Goal: Task Accomplishment & Management: Use online tool/utility

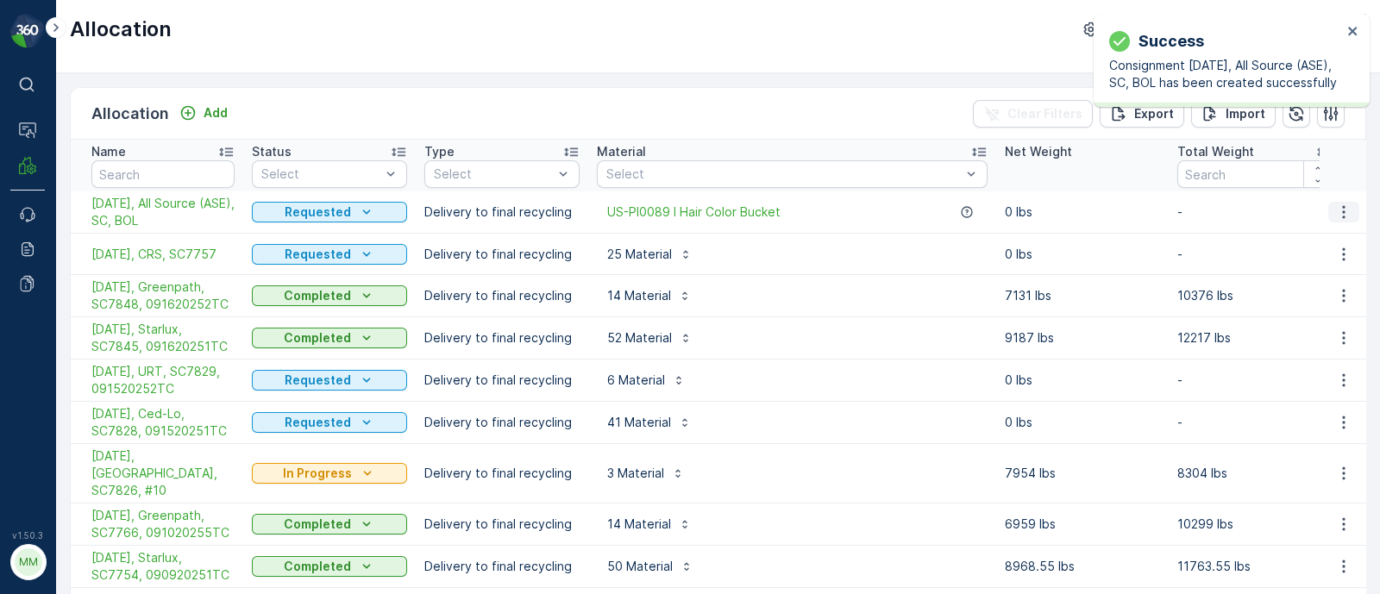
click at [1340, 204] on icon "button" at bounding box center [1343, 212] width 17 height 17
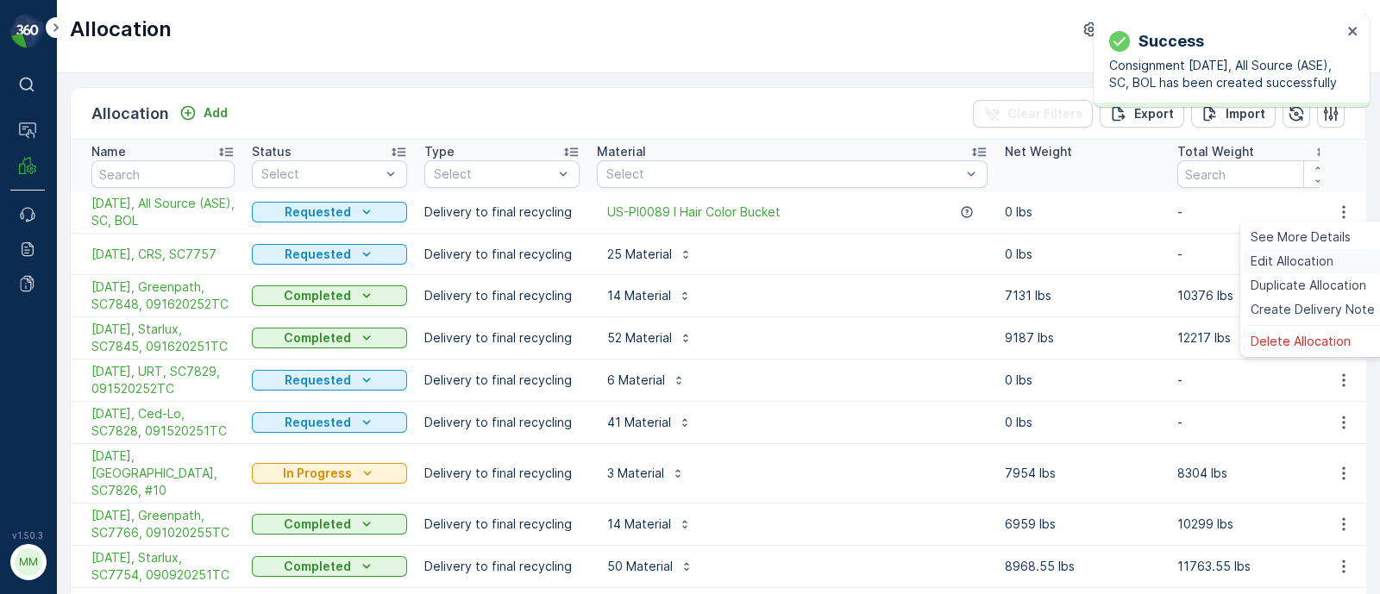
click at [1319, 260] on span "Edit Allocation" at bounding box center [1291, 261] width 83 height 17
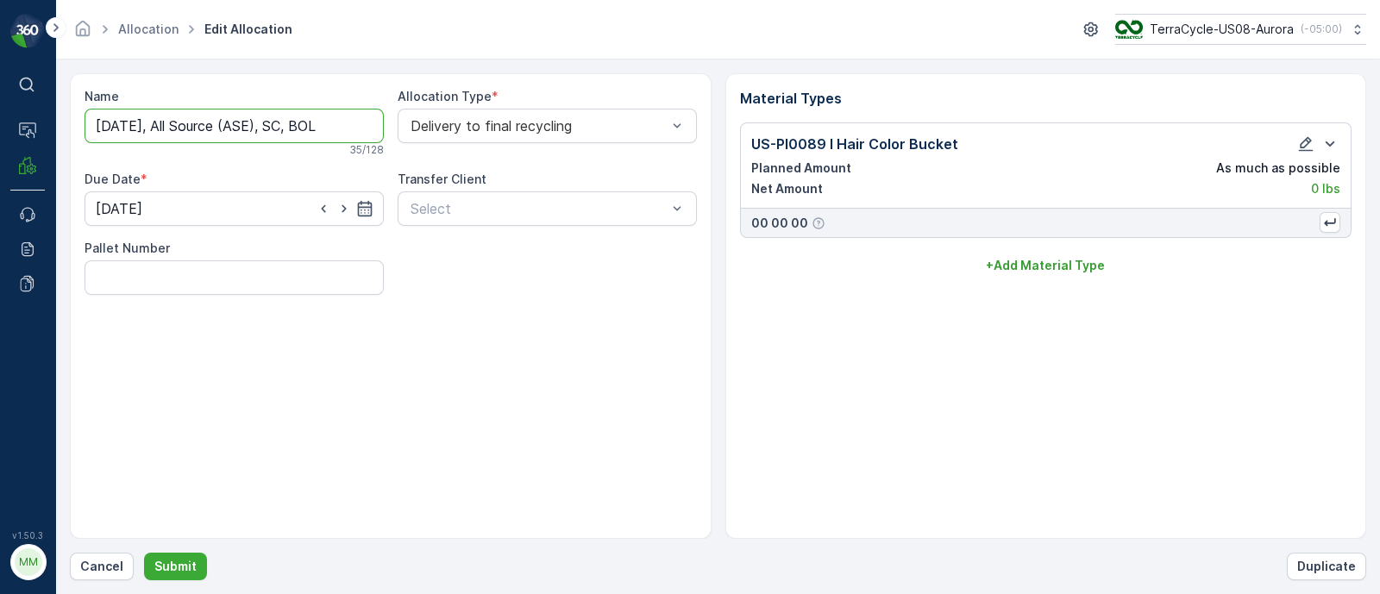
click at [293, 122] on input "09/19/25, All Source (ASE), SC, BOL" at bounding box center [234, 126] width 299 height 34
drag, startPoint x: 333, startPoint y: 121, endPoint x: 430, endPoint y: 127, distance: 97.6
click at [430, 127] on div "Name 09/19/25, All Source (ASE), SC7915, BOL This name is available 39 / 128 Al…" at bounding box center [391, 193] width 612 height 210
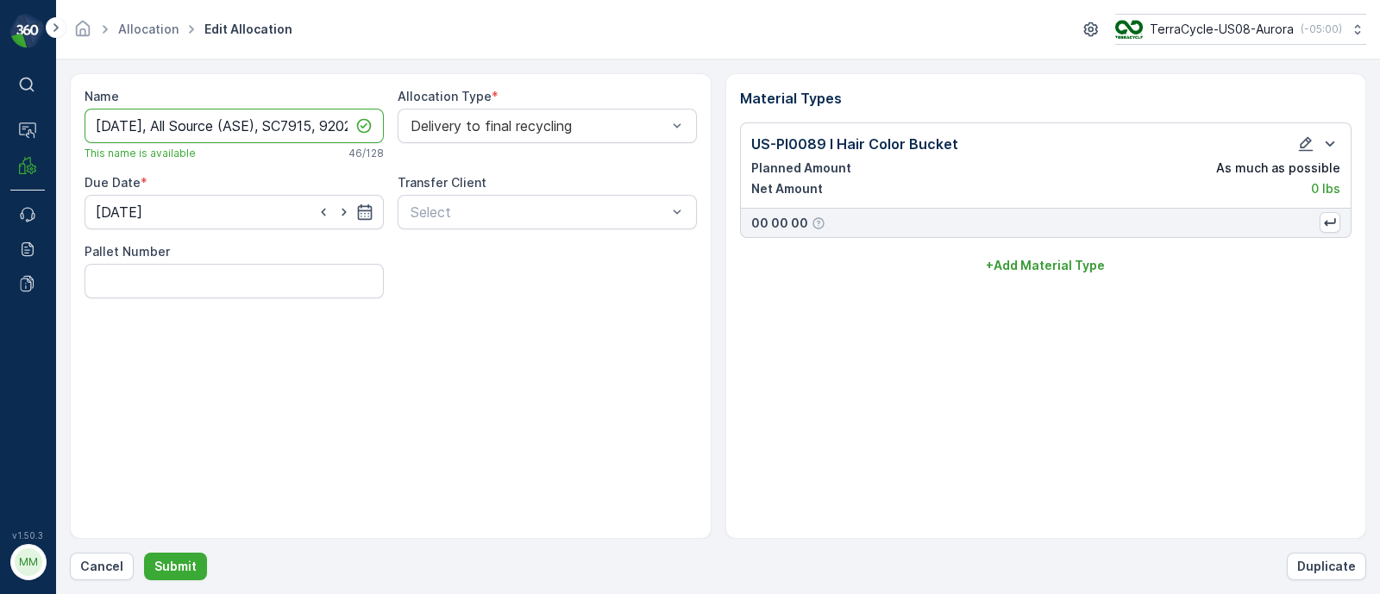
drag, startPoint x: 97, startPoint y: 122, endPoint x: 60, endPoint y: 127, distance: 37.3
click at [60, 127] on form "Name 09/19/25, All Source (ASE), SC7915, 9202224848 This name is available 46 /…" at bounding box center [718, 327] width 1324 height 535
click at [91, 128] on input "[DATE], All Source (ASE), SC7915, 9202224848" at bounding box center [234, 126] width 299 height 34
drag, startPoint x: 94, startPoint y: 124, endPoint x: 429, endPoint y: 136, distance: 335.7
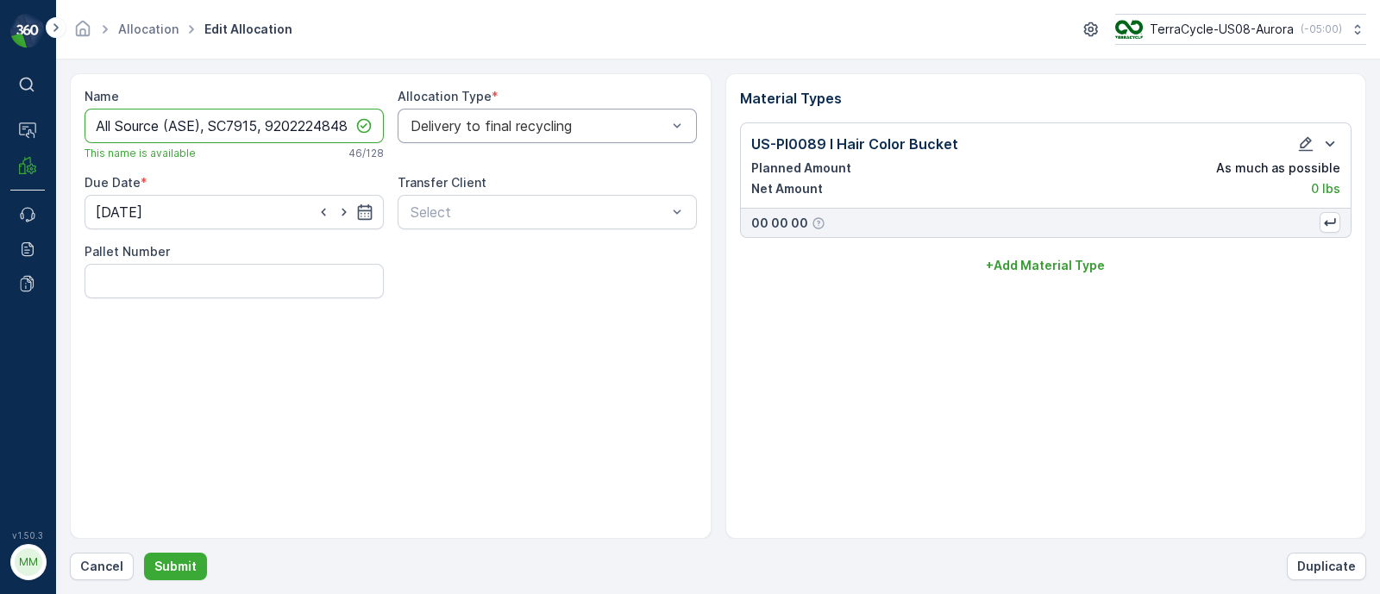
click at [429, 136] on div "Name 09/19/25, All Source (ASE), SC7915, 9202224848 This name is available 46 /…" at bounding box center [391, 193] width 612 height 210
type input "[DATE], All Source (ASE), SC7915, 9202224848"
click at [189, 557] on button "Submit" at bounding box center [175, 567] width 63 height 28
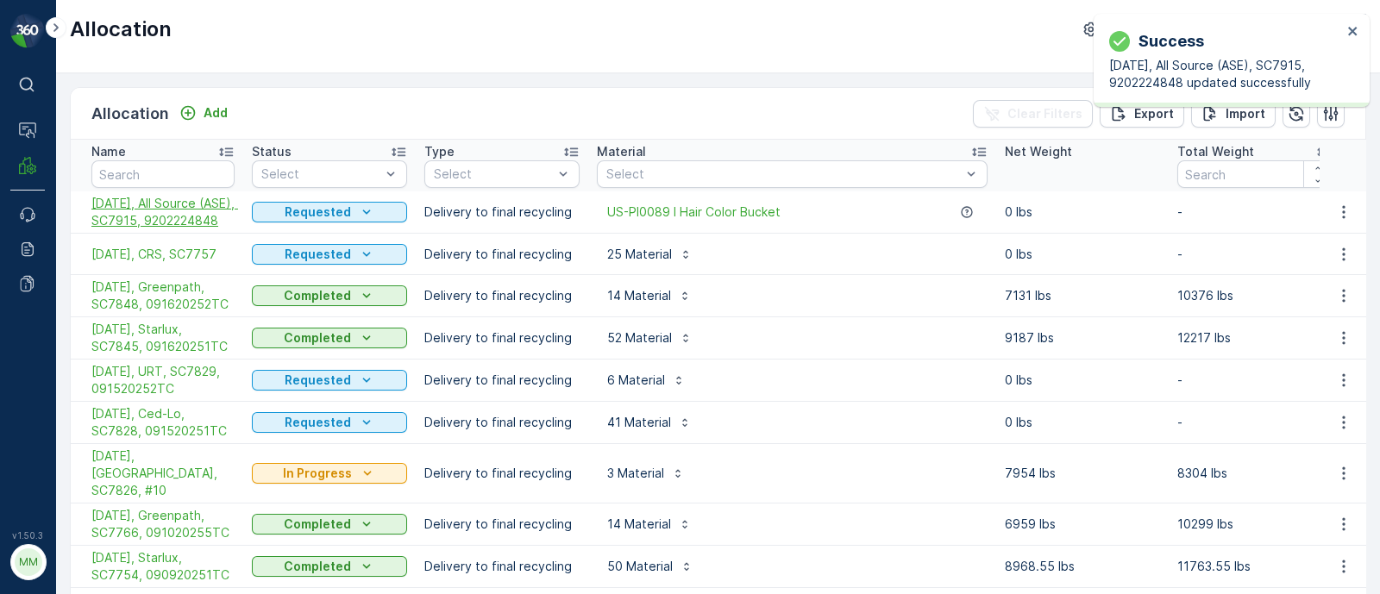
drag, startPoint x: 84, startPoint y: 198, endPoint x: 185, endPoint y: 233, distance: 106.6
click at [185, 233] on td "[DATE], All Source (ASE), SC7915, 9202224848" at bounding box center [157, 212] width 172 height 42
copy span "[DATE], All Source (ASE), SC7915, 9202224848"
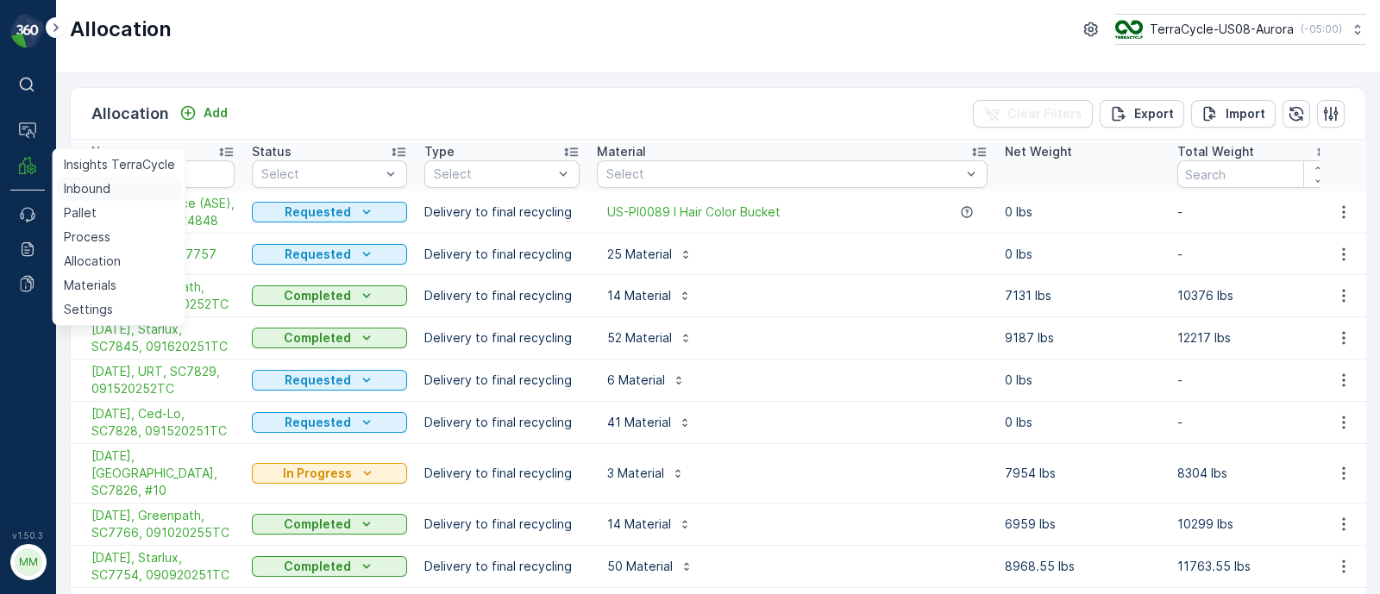
click at [98, 192] on p "Inbound" at bounding box center [87, 188] width 47 height 17
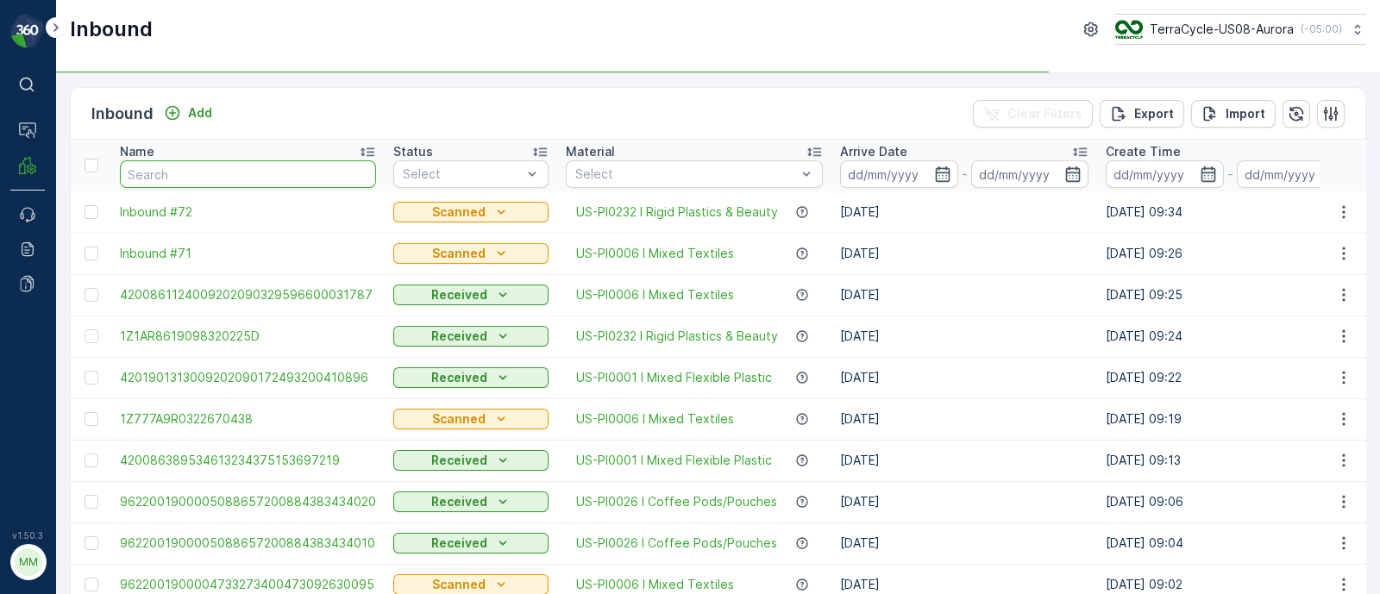
click at [166, 174] on input "text" at bounding box center [248, 174] width 256 height 28
paste input "SC7811"
type input "SC7811"
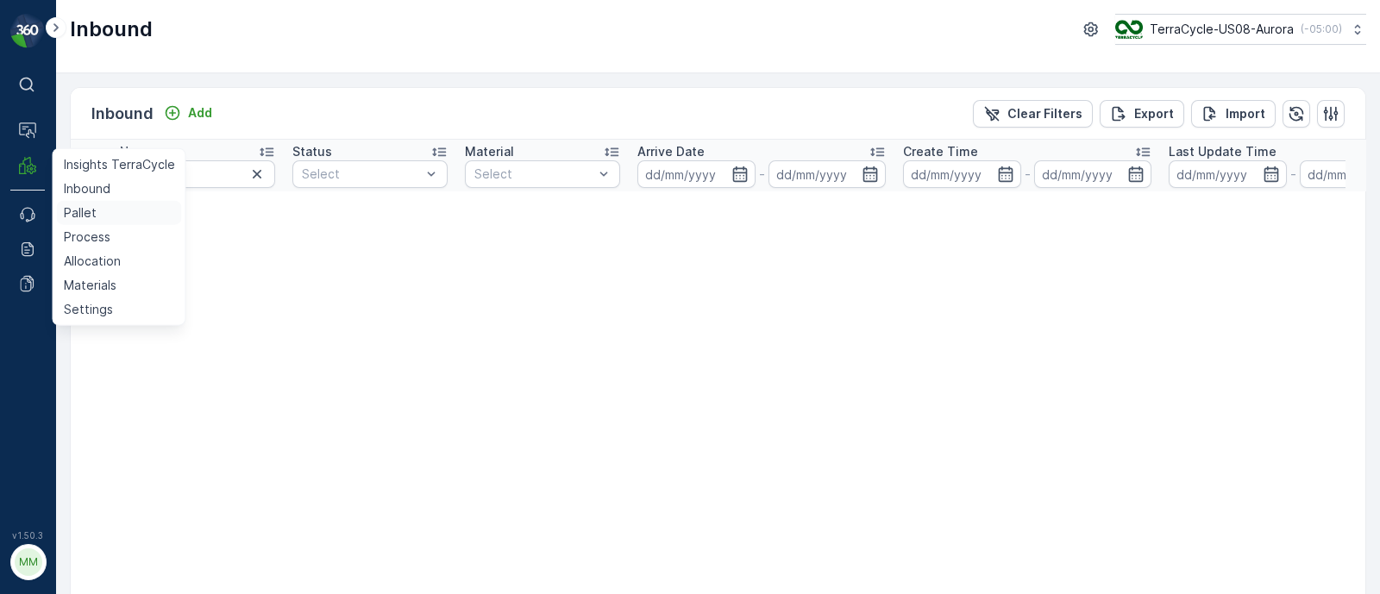
click at [81, 213] on p "Pallet" at bounding box center [80, 212] width 33 height 17
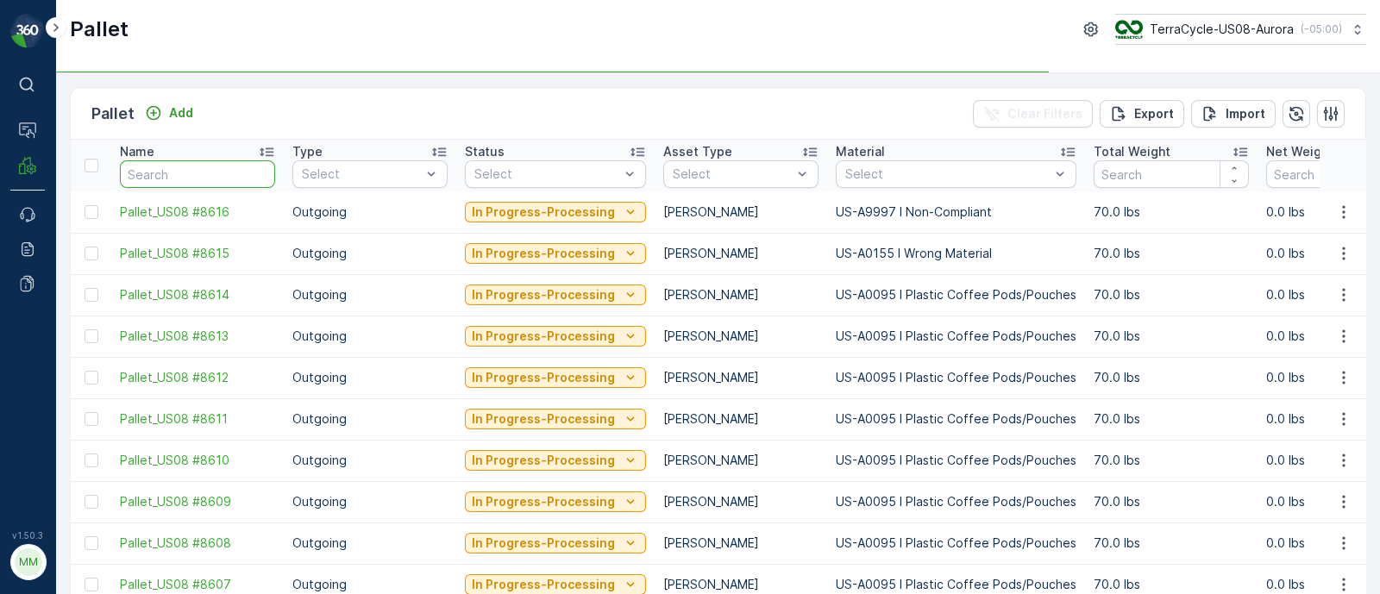
click at [147, 167] on input "text" at bounding box center [197, 174] width 155 height 28
paste input "SC7811"
type input "SC7811"
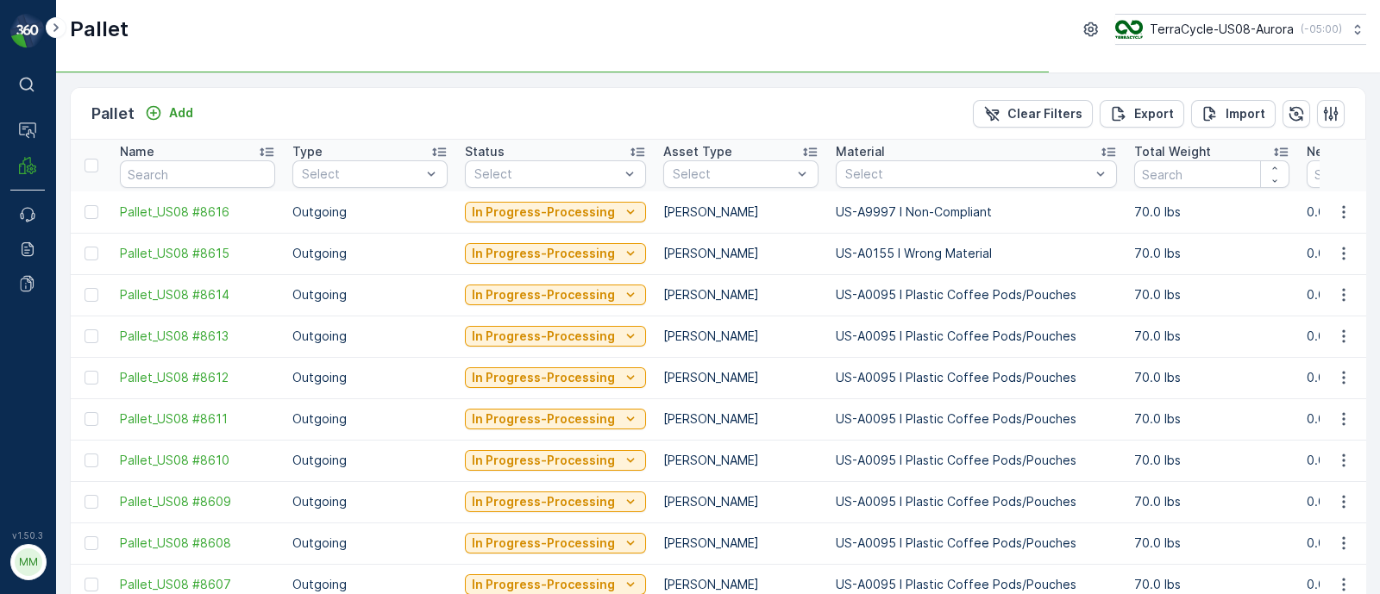
type input "SC7811"
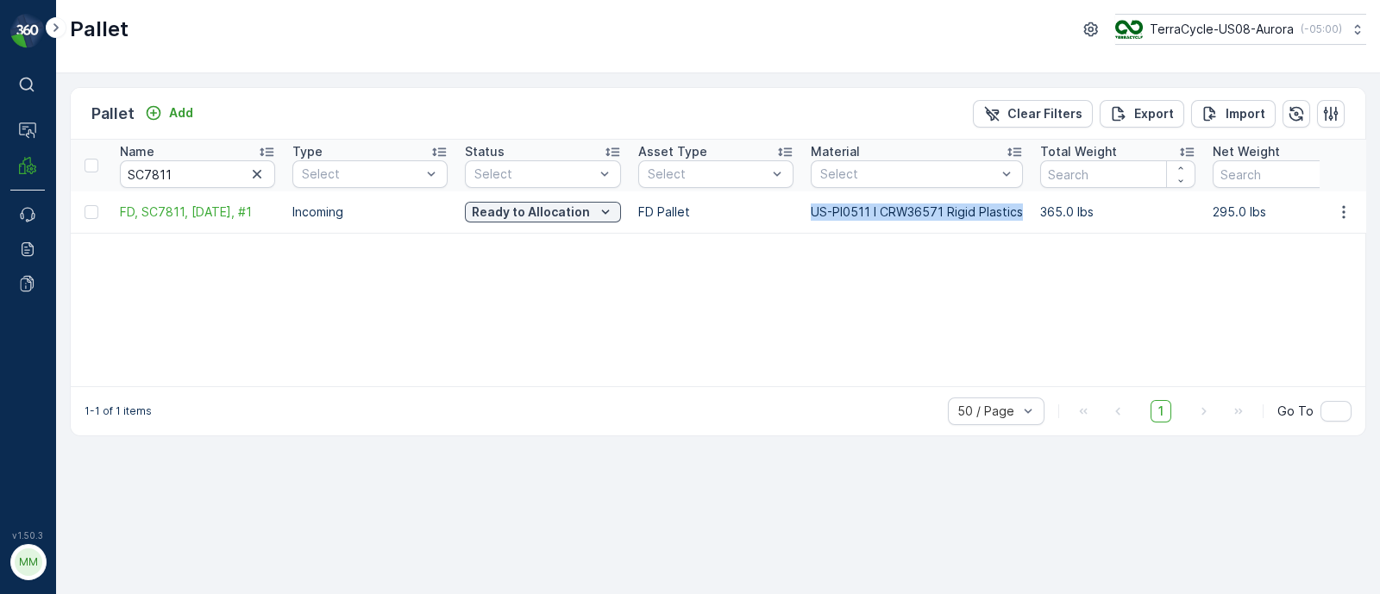
drag, startPoint x: 806, startPoint y: 211, endPoint x: 1026, endPoint y: 200, distance: 220.2
click at [1026, 200] on td "US-PI0511 I CRW36571 Rigid Plastics" at bounding box center [916, 211] width 229 height 41
copy p "US-PI0511 I CRW36571 Rigid Plastics"
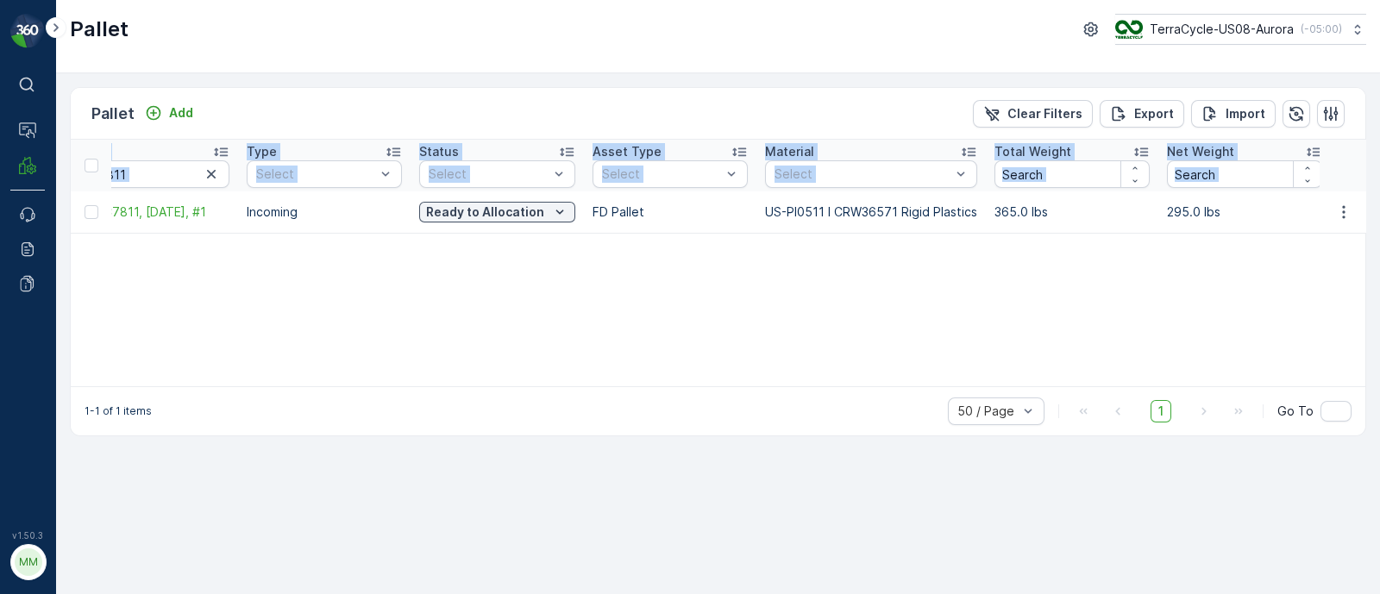
scroll to position [0, 133]
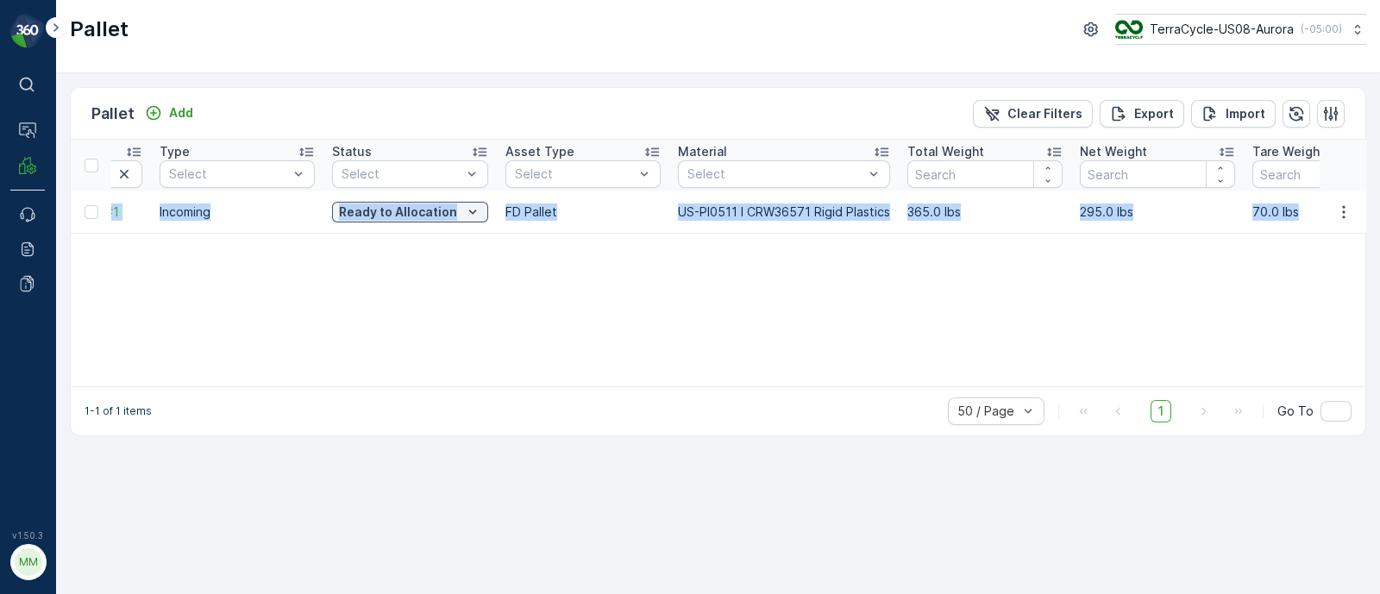
drag, startPoint x: 117, startPoint y: 206, endPoint x: 1303, endPoint y: 216, distance: 1185.8
copy tr "FD, SC7811, 09/18/25, #1 Incoming Ready to Allocation FD Pallet US-PI0511 I CRW…"
click at [241, 222] on td "Incoming" at bounding box center [237, 211] width 172 height 41
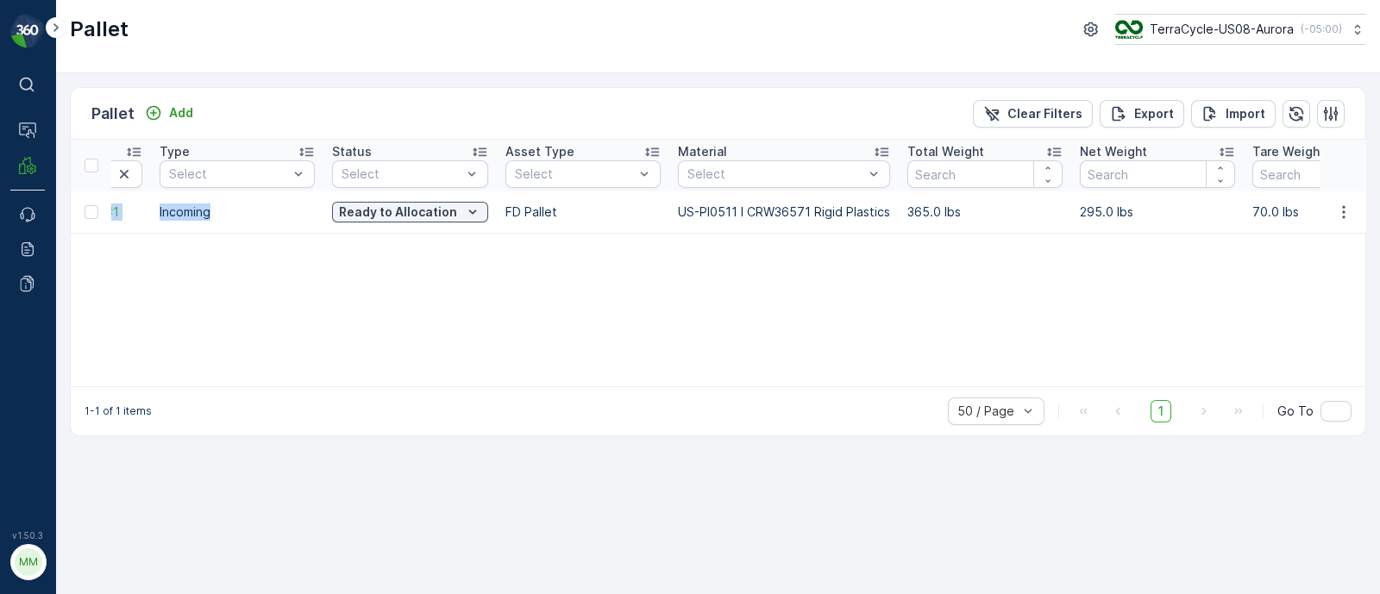
scroll to position [0, 0]
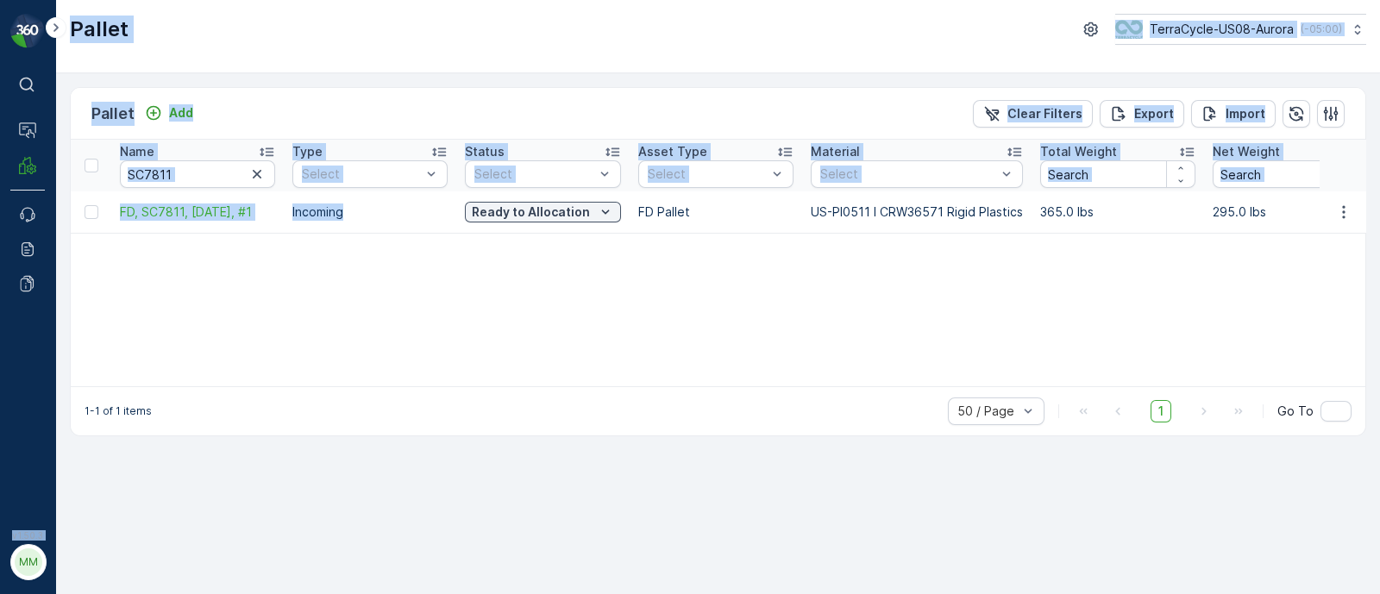
drag, startPoint x: 231, startPoint y: 215, endPoint x: 0, endPoint y: 237, distance: 232.2
click at [0, 237] on div "⌘B Operations MRF Events Reports Documents v 1.50.3 MM MRF.US08 Pallet TerraCyc…" at bounding box center [690, 297] width 1380 height 594
click at [167, 179] on input "SC7811" at bounding box center [197, 174] width 155 height 28
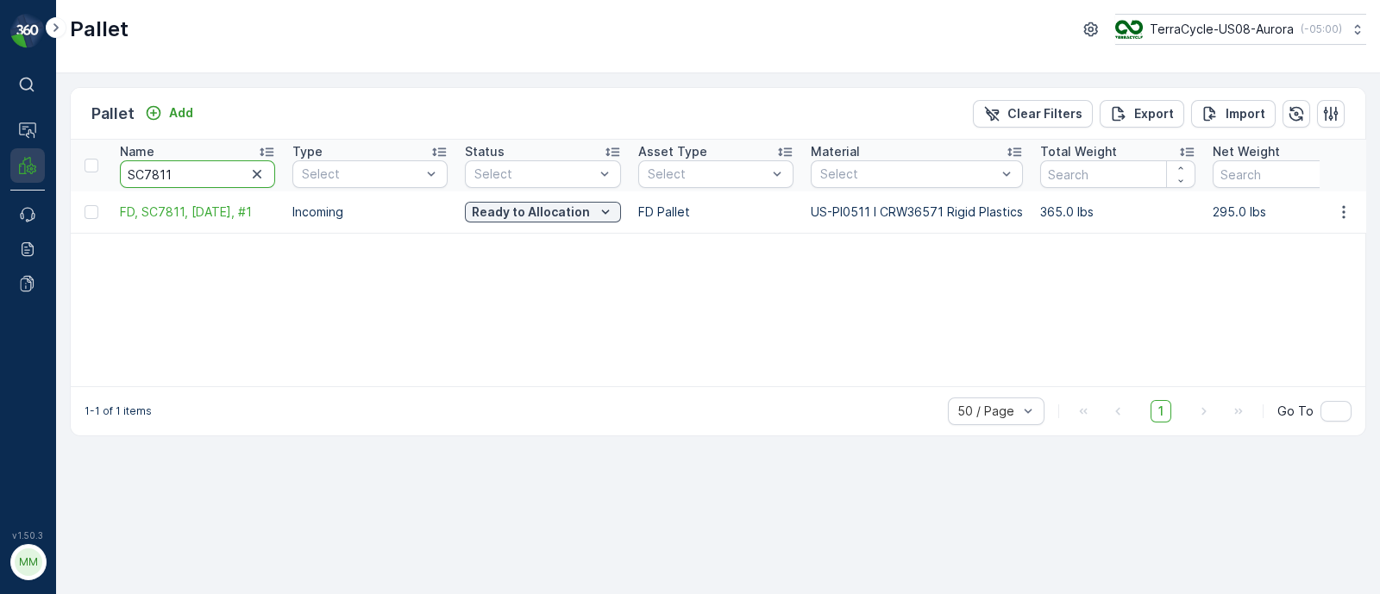
drag, startPoint x: 93, startPoint y: 173, endPoint x: 35, endPoint y: 176, distance: 57.8
click at [35, 176] on div "⌘B Operations MRF Events Reports Documents v 1.50.3 MM MRF.US08 Pallet TerraCyc…" at bounding box center [690, 297] width 1380 height 594
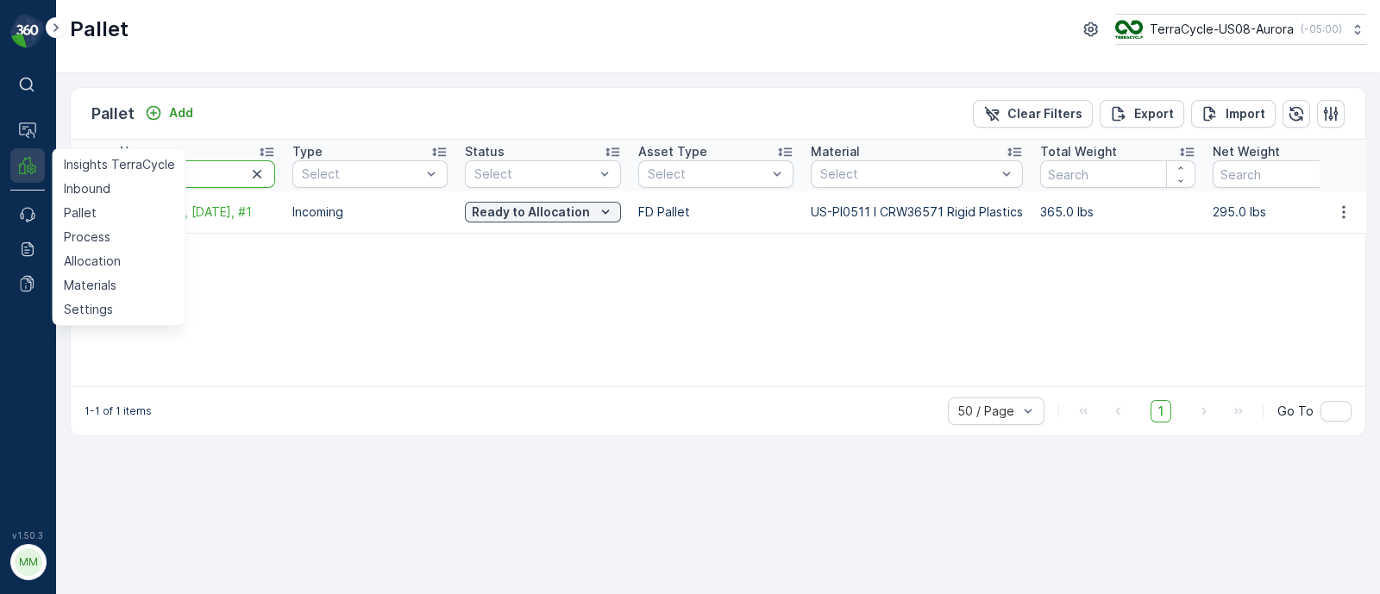
paste input "TC5415"
type input "TC5415"
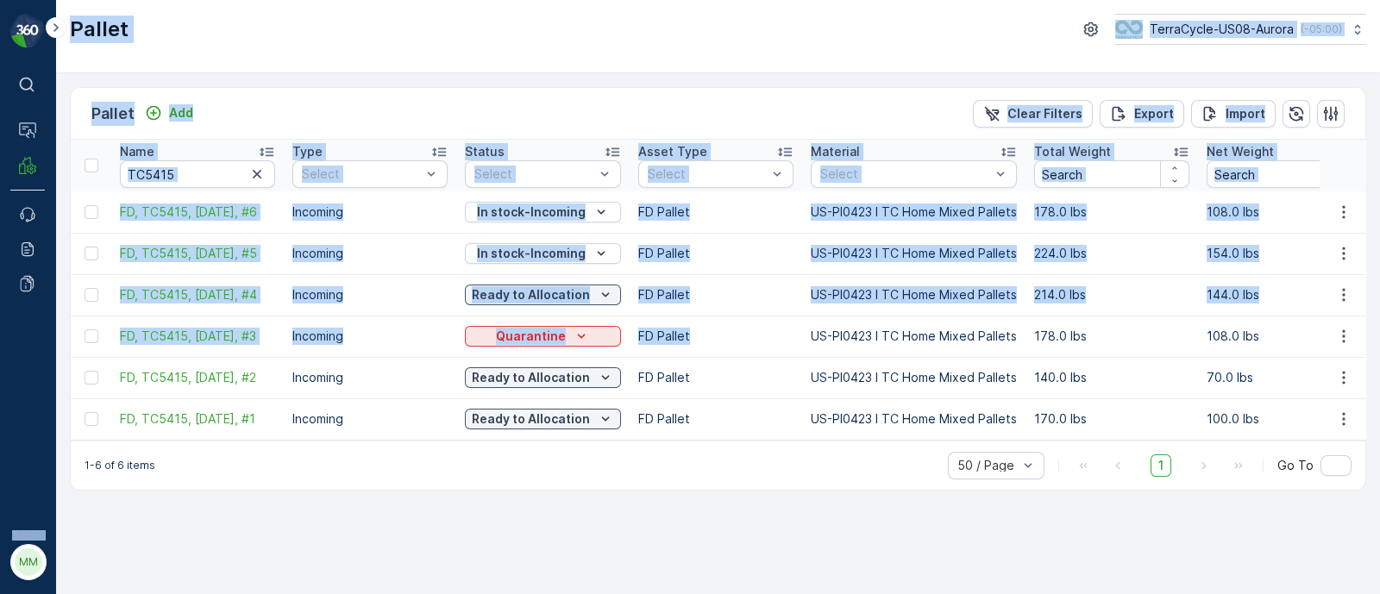
drag, startPoint x: 750, startPoint y: 331, endPoint x: 0, endPoint y: 317, distance: 750.4
click at [0, 317] on div "⌘B Operations MRF Events Reports Documents v 1.50.3 MM MRF.US08 Pallet TerraCyc…" at bounding box center [690, 297] width 1380 height 594
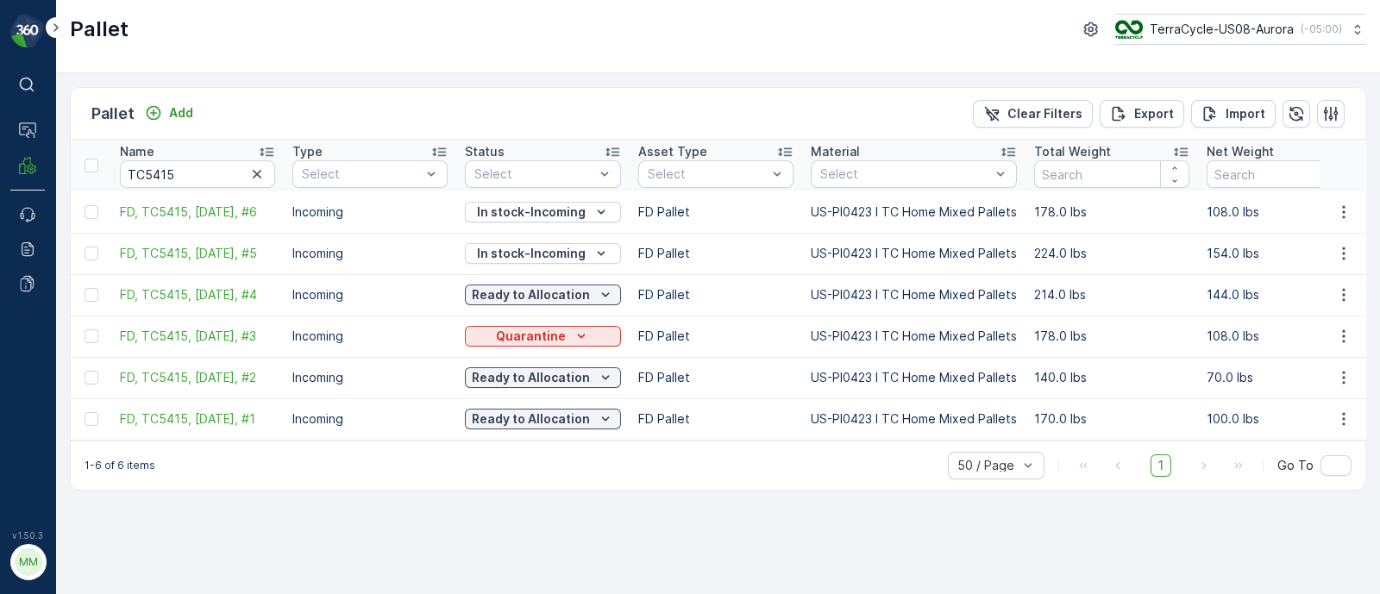
click at [222, 509] on div "Pallet Add Clear Filters Export Import Name TC5415 Type Select Status Select As…" at bounding box center [718, 333] width 1324 height 521
drag, startPoint x: 112, startPoint y: 334, endPoint x: 273, endPoint y: 335, distance: 160.4
click at [273, 335] on td "FD, TC5415, [DATE], #3" at bounding box center [197, 336] width 172 height 41
copy span "FD, TC5415, [DATE], #3"
click at [517, 329] on p "Quarantine" at bounding box center [531, 336] width 70 height 17
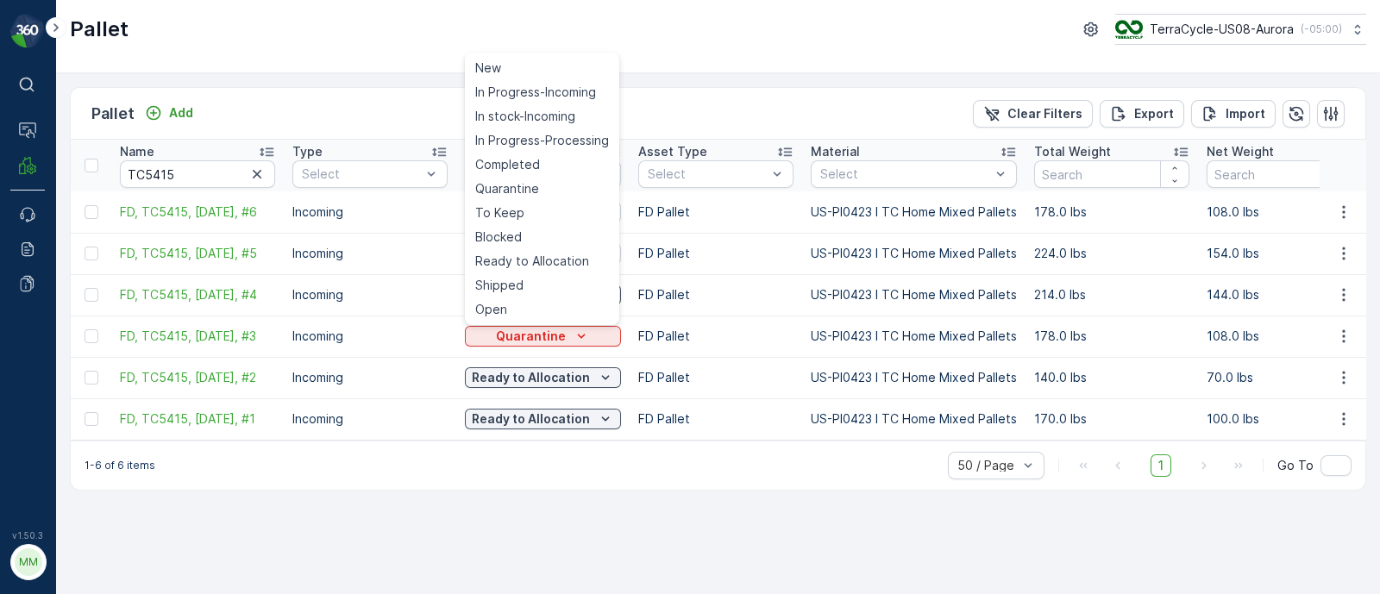
click at [290, 541] on div "Pallet Add Clear Filters Export Import Name TC5415 Type Select Status Select As…" at bounding box center [718, 333] width 1324 height 521
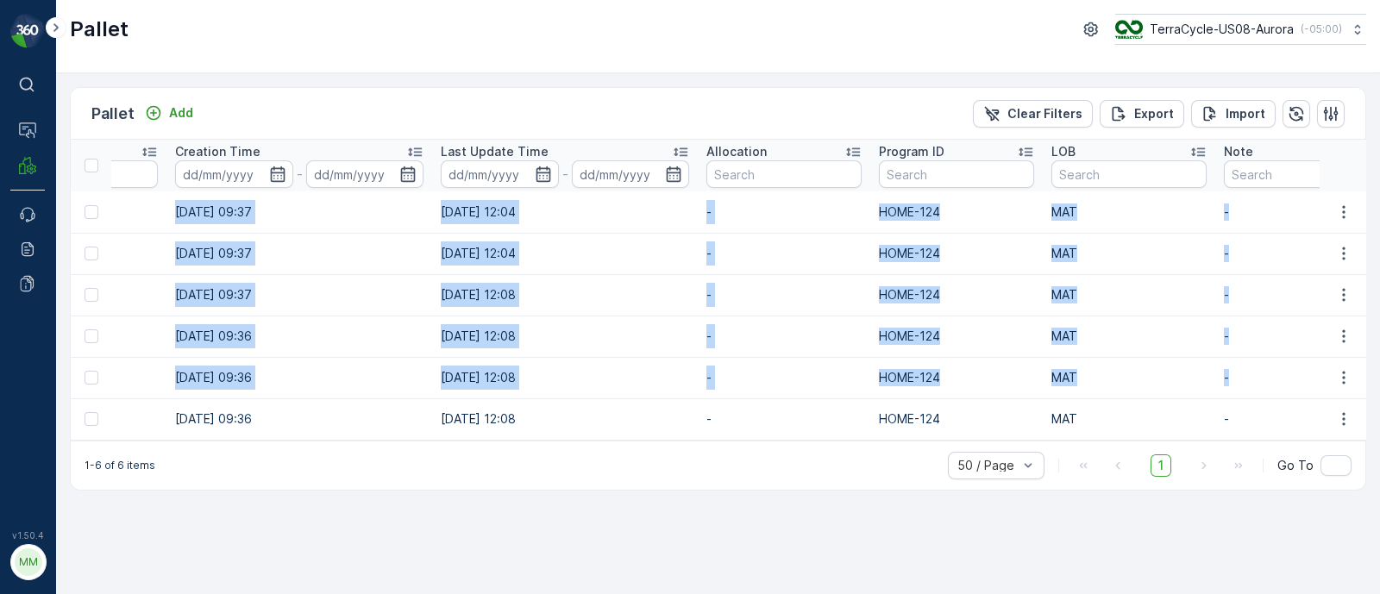
scroll to position [0, 1788]
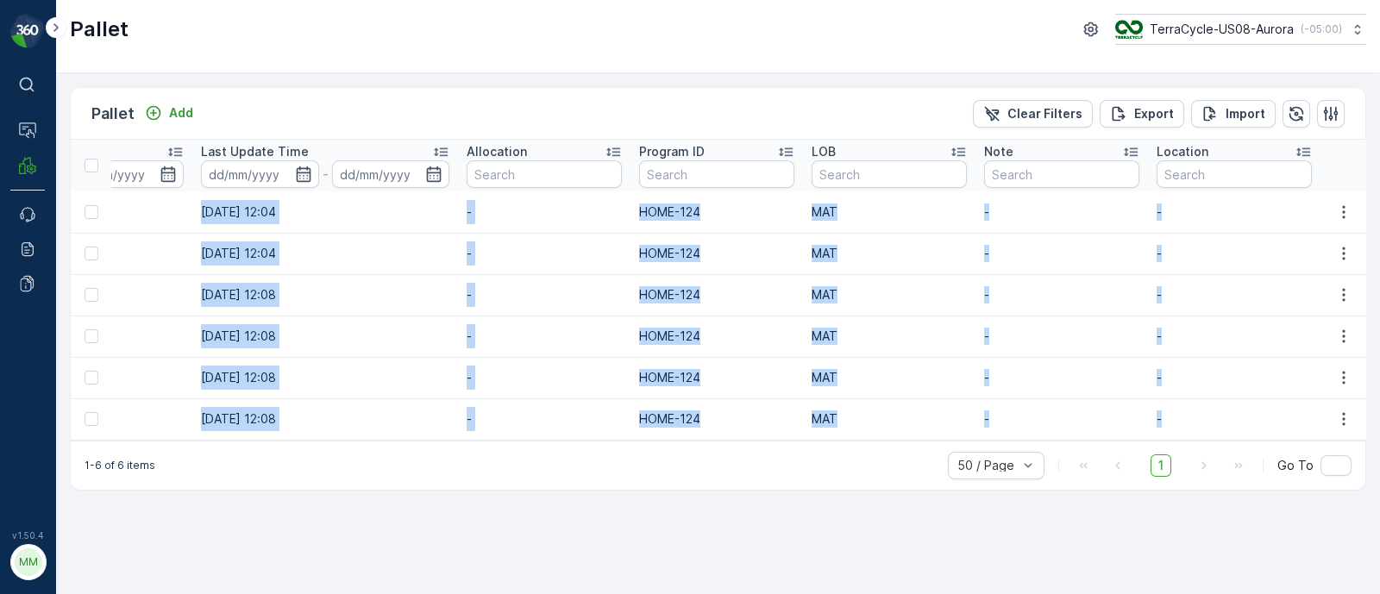
drag, startPoint x: 114, startPoint y: 204, endPoint x: 1207, endPoint y: 424, distance: 1115.6
copy tbody "FD, TC5415, [DATE], #6 Incoming In stock-Incoming FD Pallet US-PI0423 I TC Home…"
click at [359, 319] on td "[DATE] 12:08" at bounding box center [325, 336] width 266 height 41
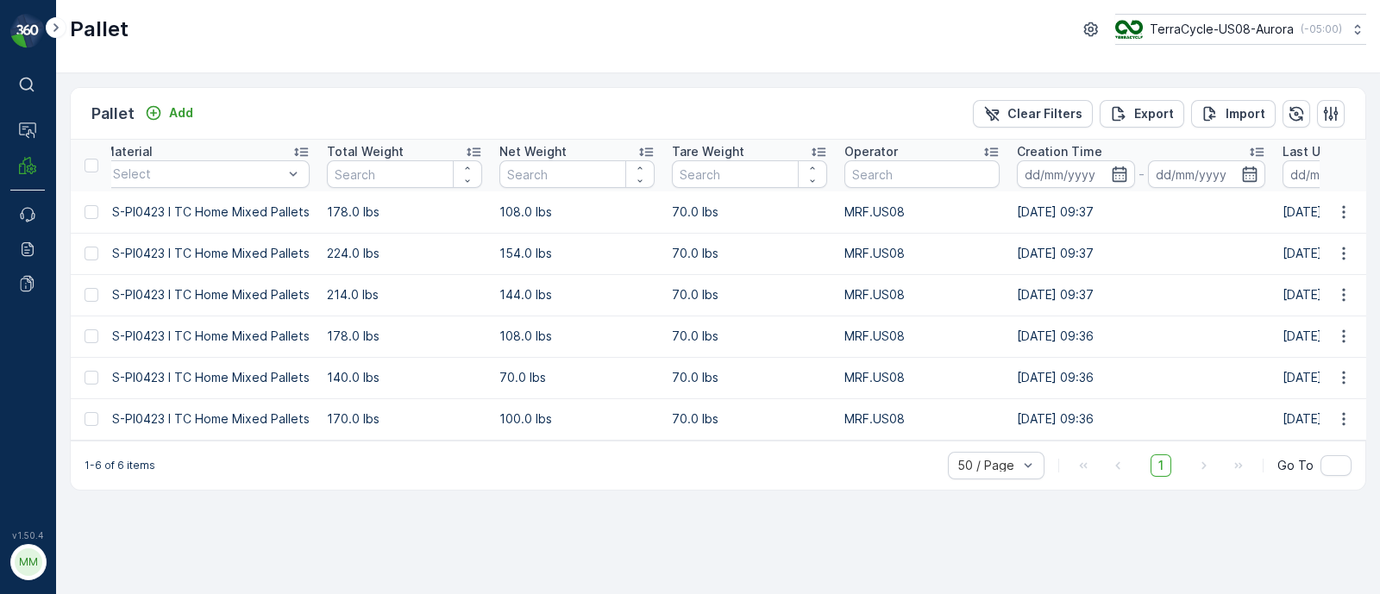
scroll to position [0, 0]
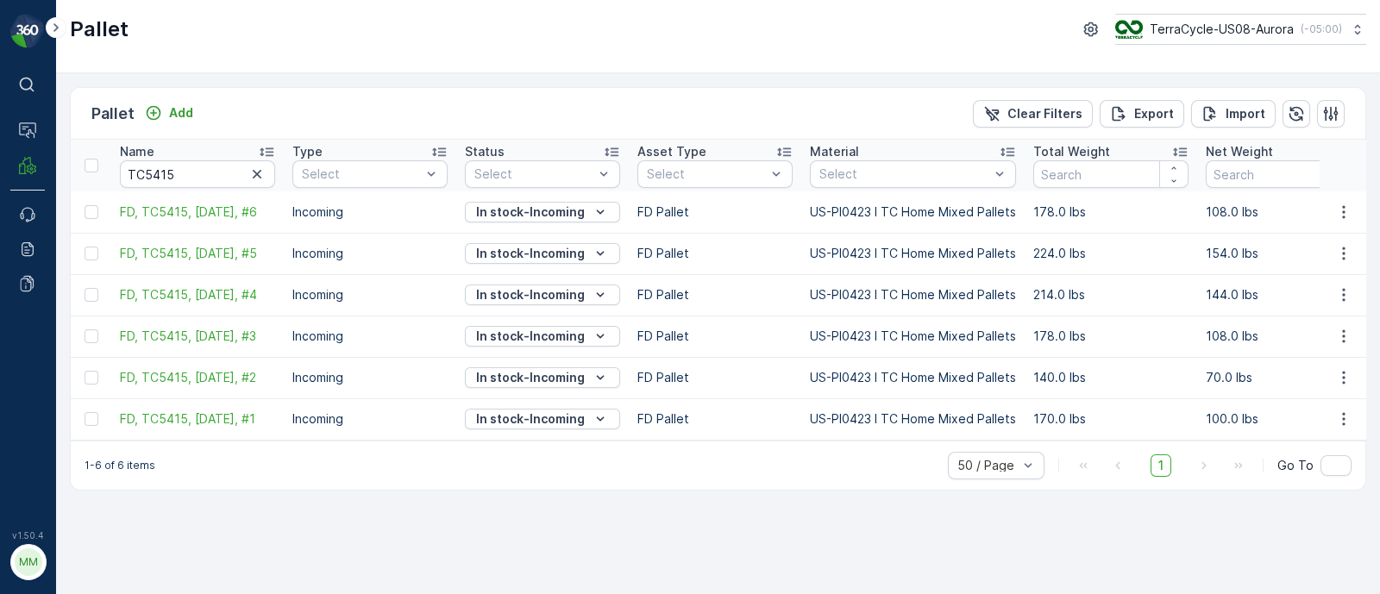
drag, startPoint x: 204, startPoint y: 324, endPoint x: 3, endPoint y: 354, distance: 203.1
click at [0, 360] on div "⌘B Operations MRF Events Reports Documents v 1.50.4 MM MRF.US08 Pallet TerraCyc…" at bounding box center [690, 297] width 1380 height 594
click at [218, 550] on div "Pallet Add Clear Filters Export Import Name TC5415 Type Select Status Select As…" at bounding box center [718, 333] width 1324 height 521
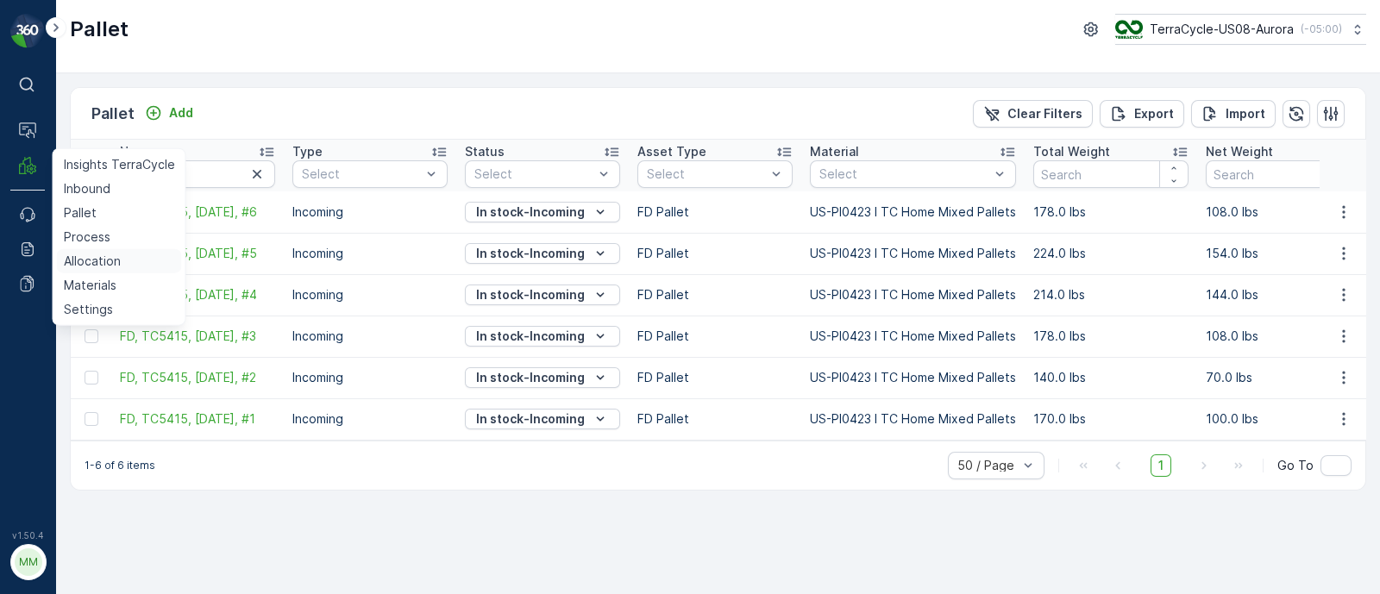
click at [91, 256] on p "Allocation" at bounding box center [92, 261] width 57 height 17
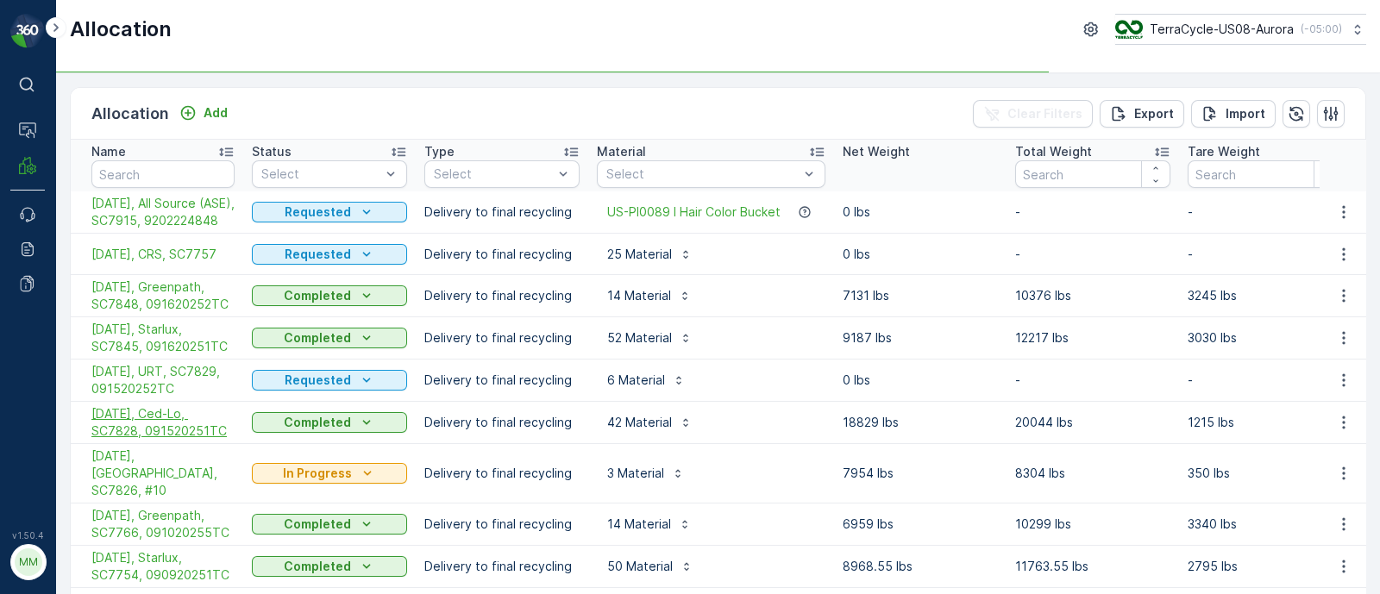
click at [176, 440] on span "[DATE], Ced-Lo, SC7828, 091520251TC" at bounding box center [162, 422] width 143 height 34
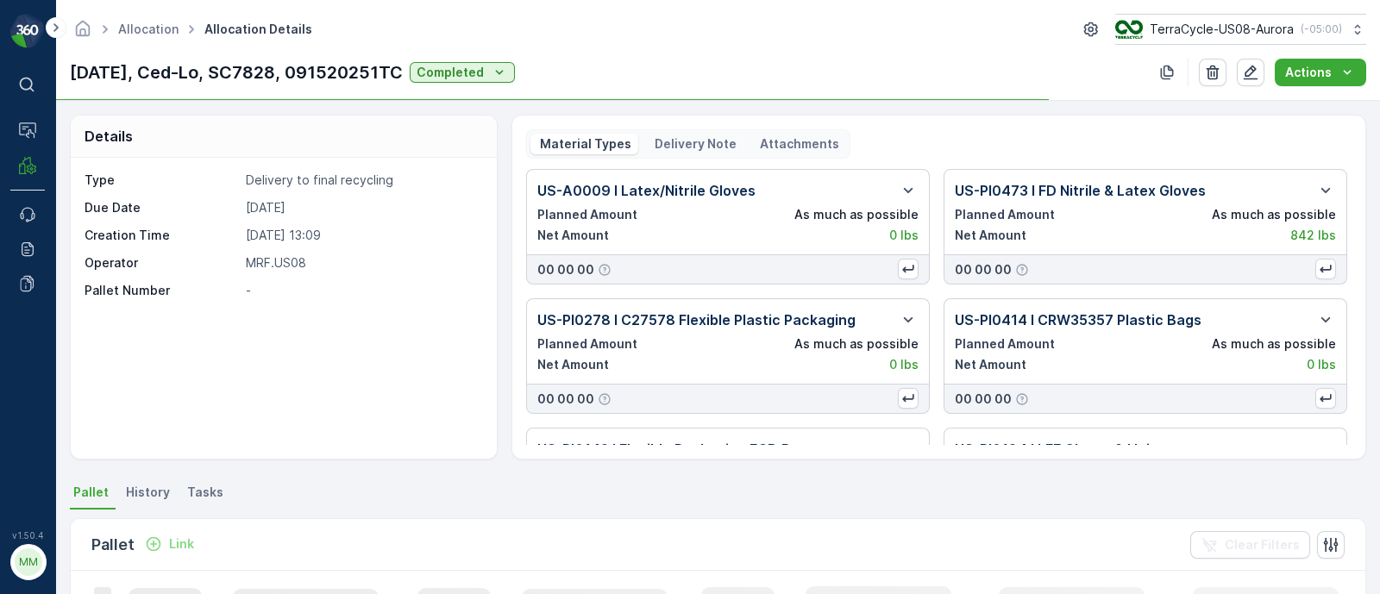
click at [697, 140] on p "Delivery Note" at bounding box center [694, 143] width 85 height 17
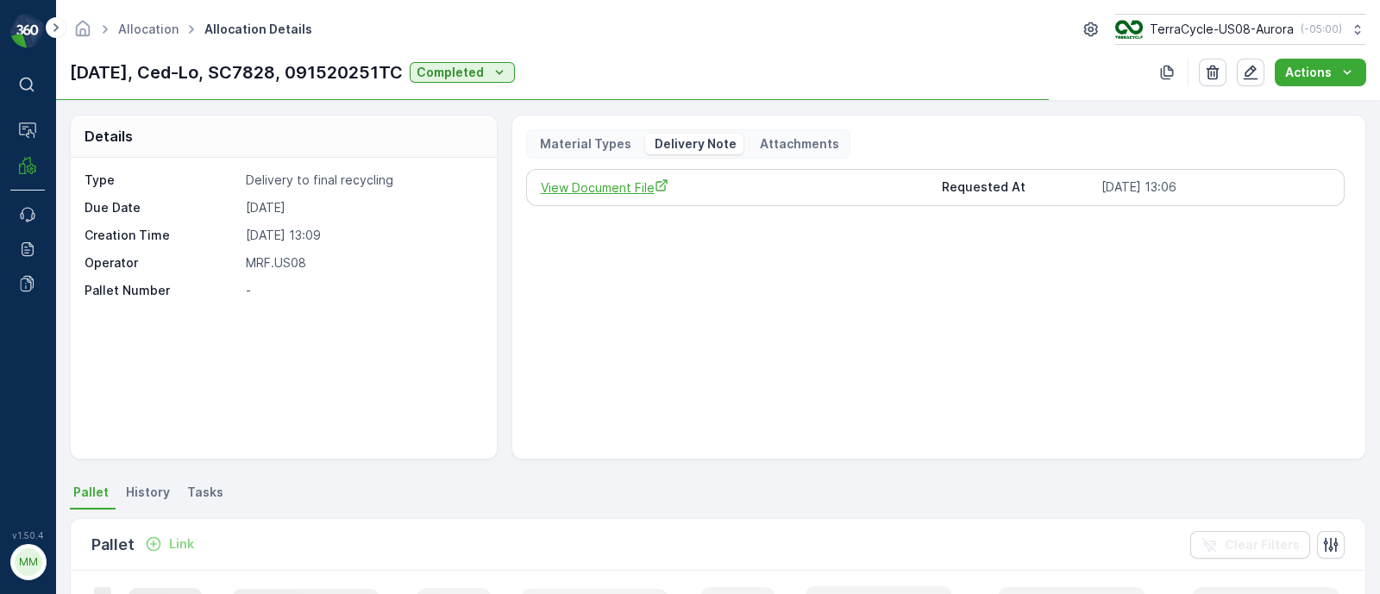
click at [628, 187] on span "View Document File" at bounding box center [735, 188] width 388 height 18
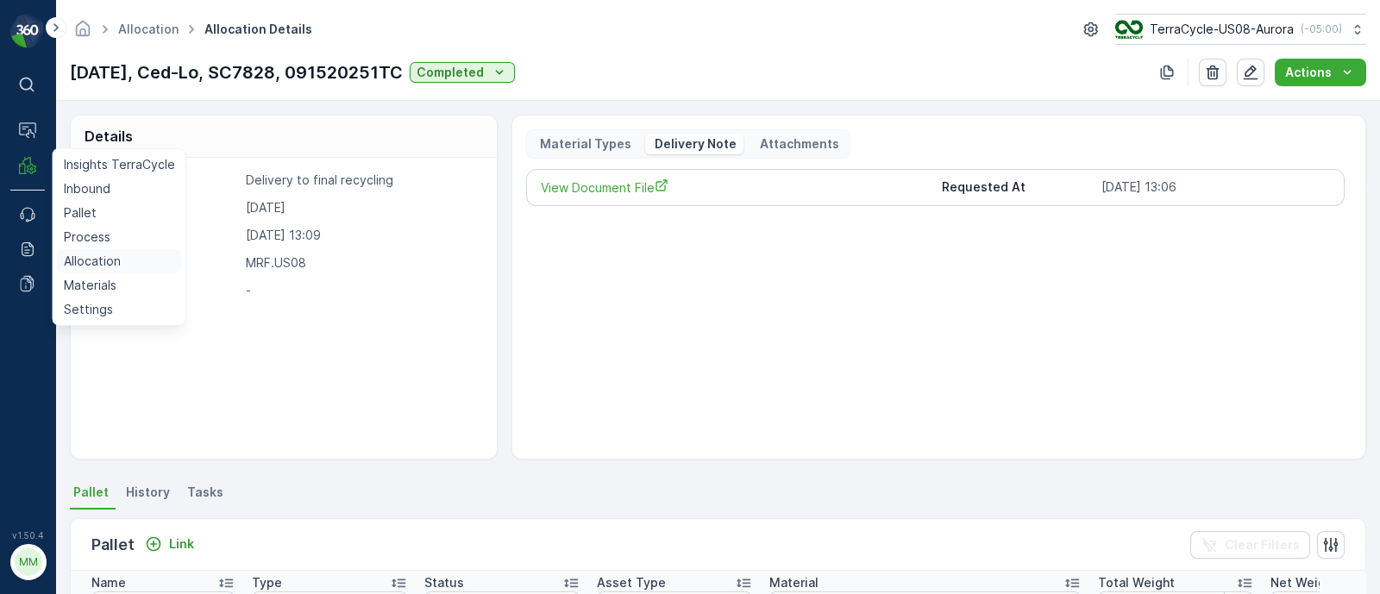
click at [95, 259] on p "Allocation" at bounding box center [92, 261] width 57 height 17
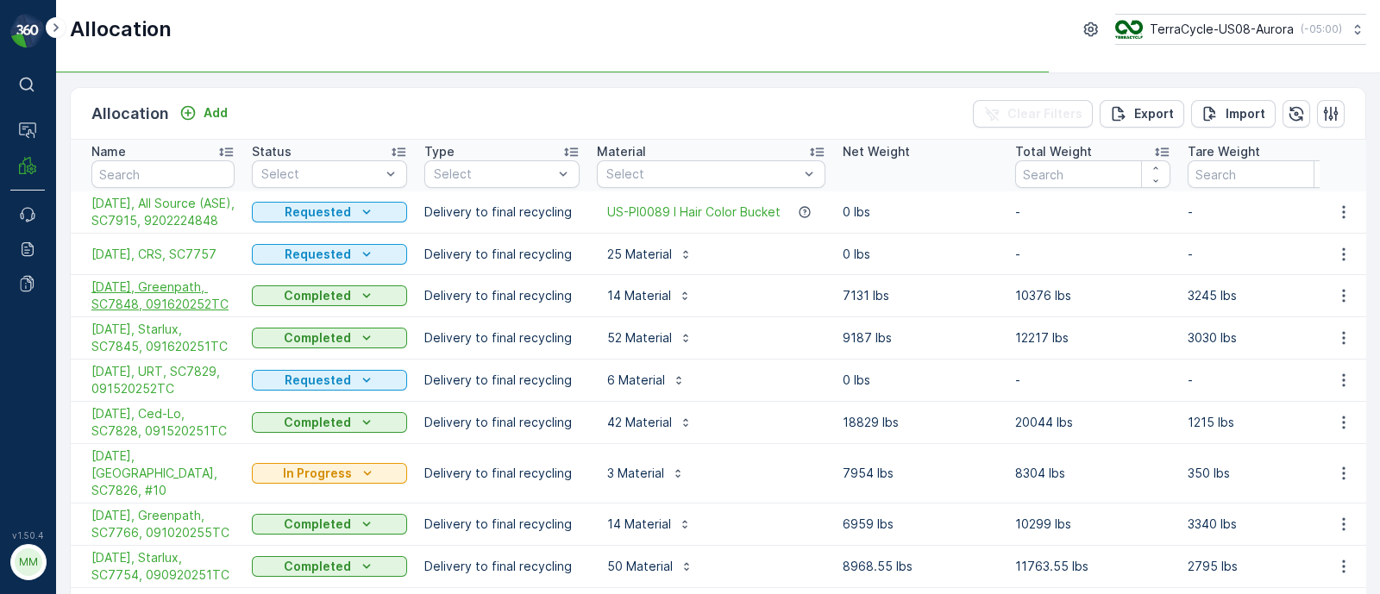
click at [186, 310] on span "[DATE], Greenpath, SC7848, 091620252TC" at bounding box center [162, 296] width 143 height 34
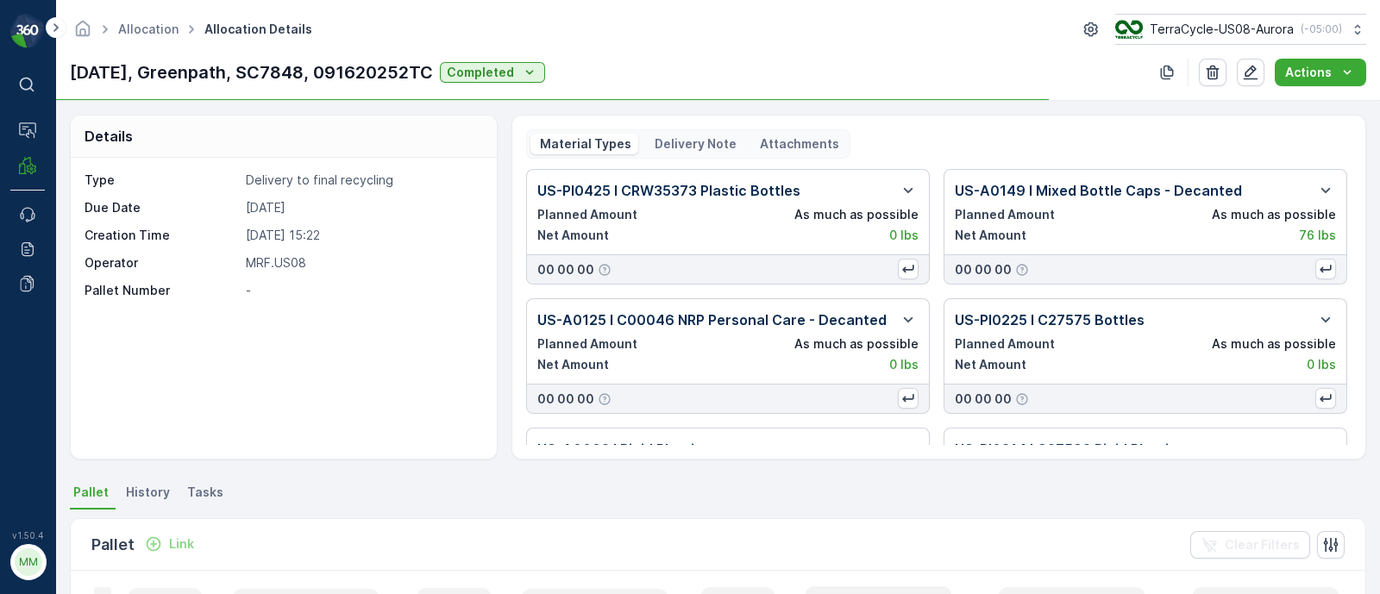
click at [705, 144] on p "Delivery Note" at bounding box center [694, 143] width 85 height 17
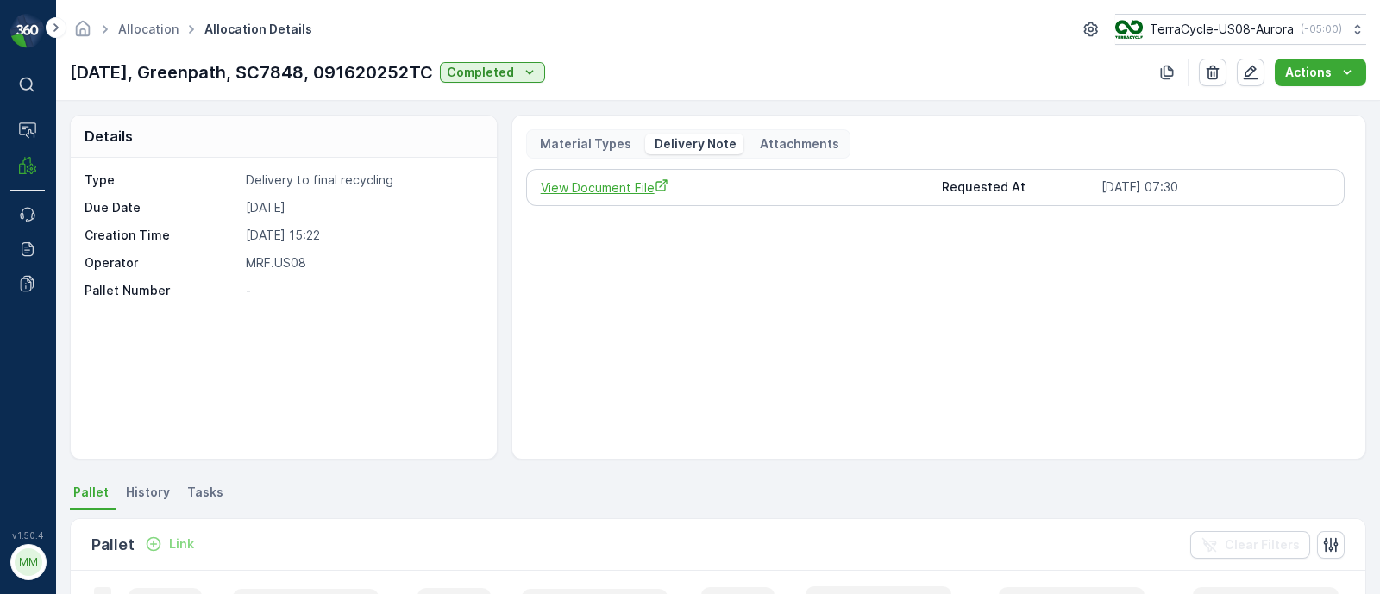
click at [608, 179] on span "View Document File" at bounding box center [735, 188] width 388 height 18
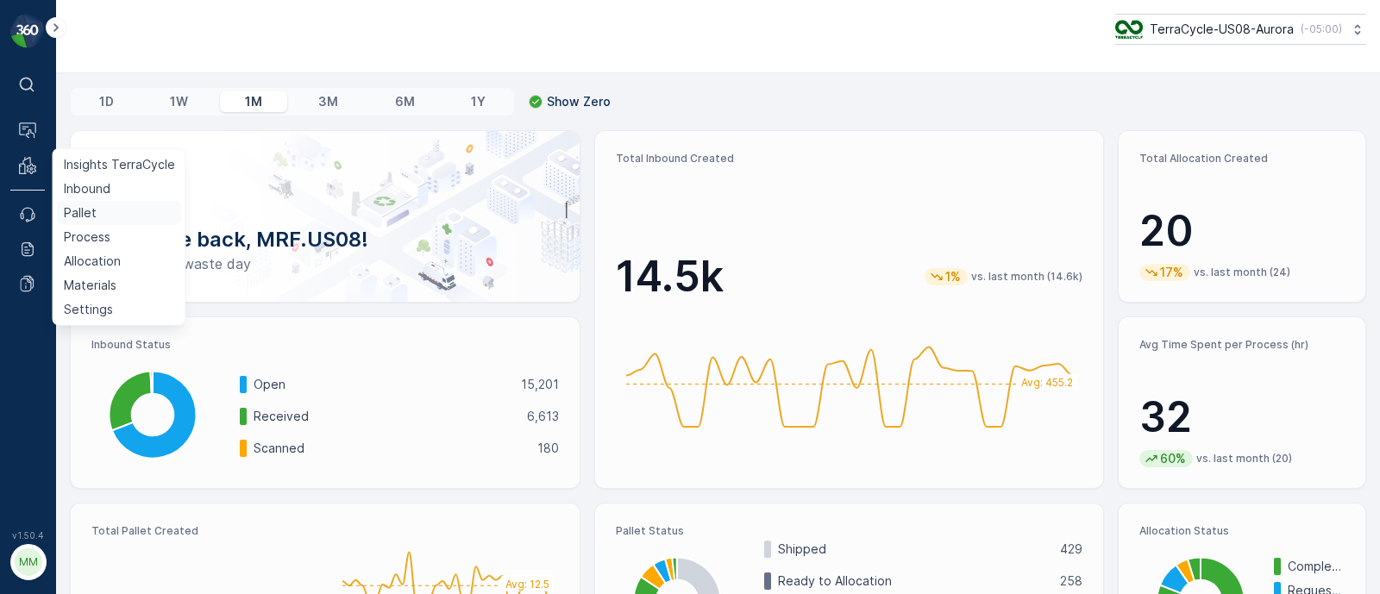
click at [72, 204] on p "Pallet" at bounding box center [80, 212] width 33 height 17
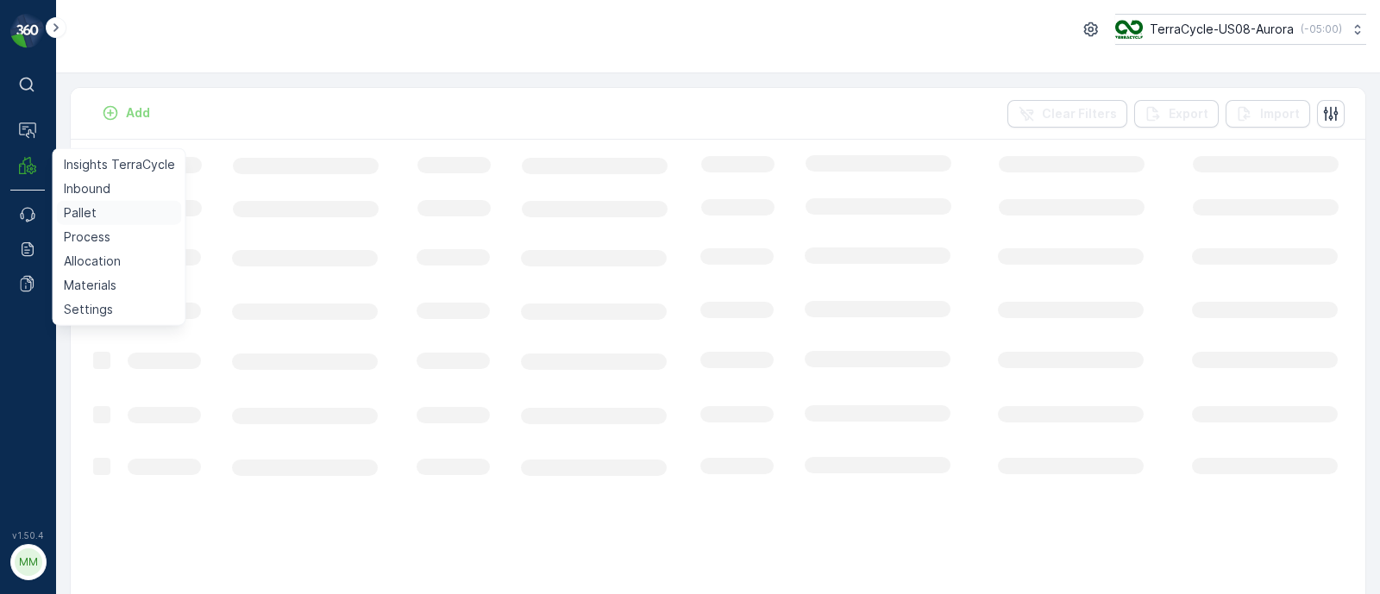
click at [90, 216] on p "Pallet" at bounding box center [80, 212] width 33 height 17
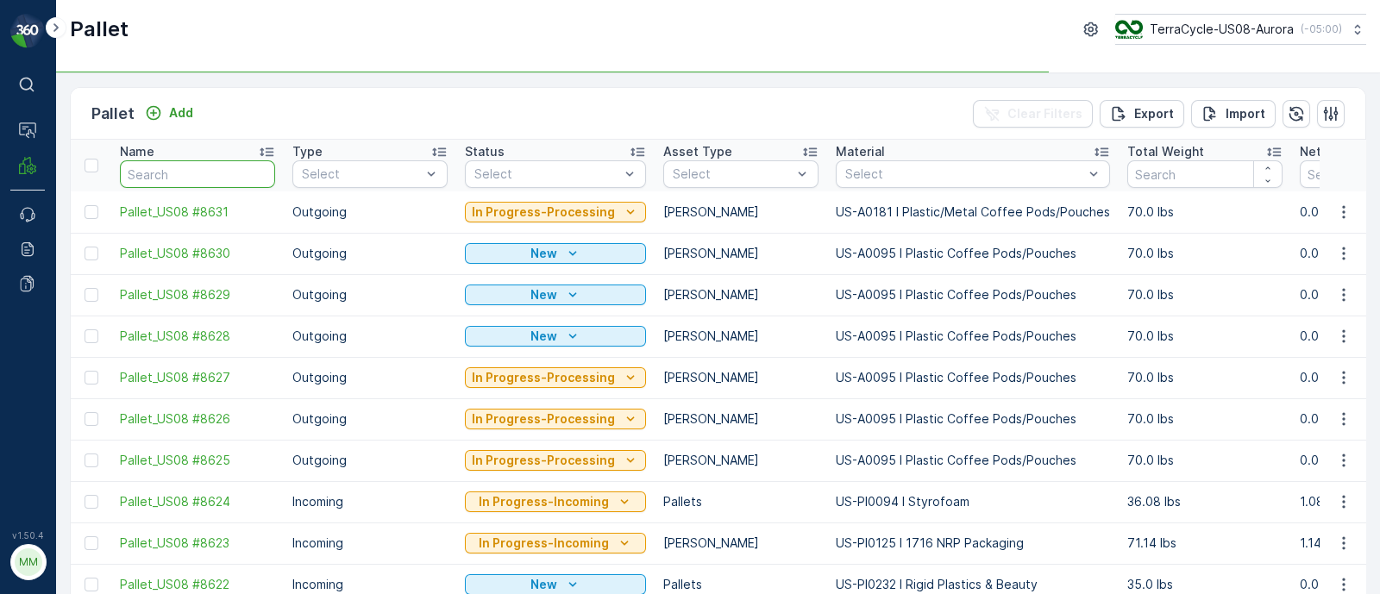
click at [137, 171] on input "text" at bounding box center [197, 174] width 155 height 28
paste input "TC5383"
type input "TC5383"
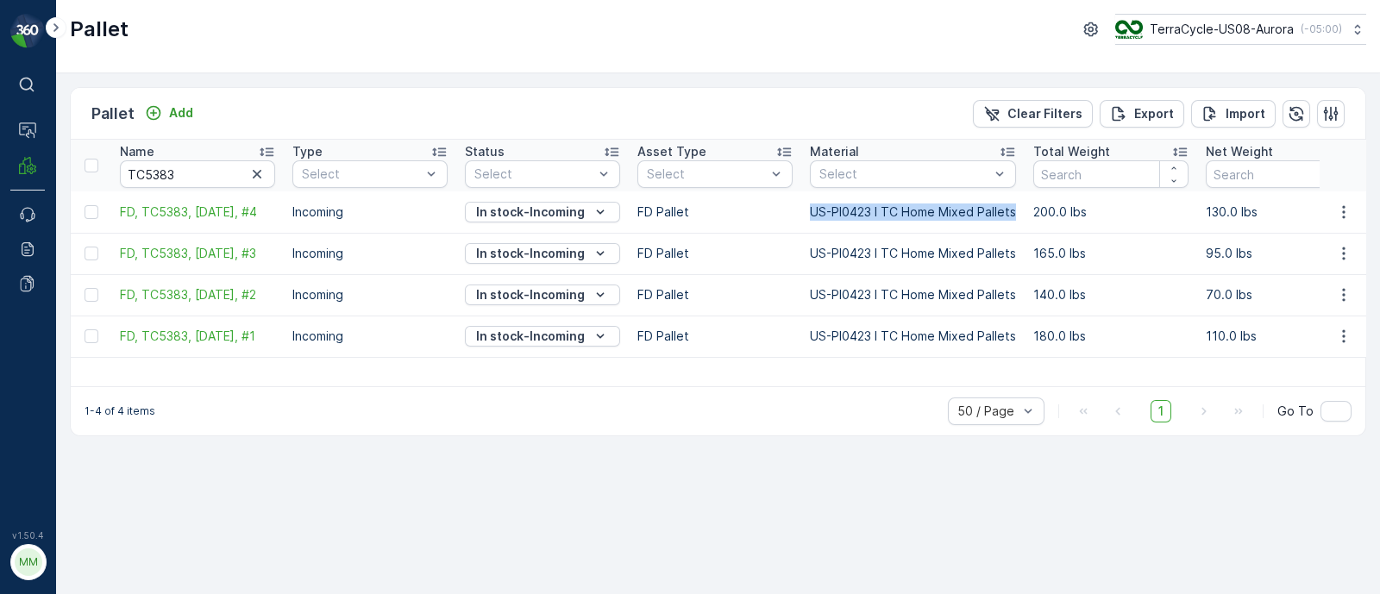
drag, startPoint x: 803, startPoint y: 218, endPoint x: 1022, endPoint y: 220, distance: 219.1
click at [1022, 220] on td "US-PI0423 I TC Home Mixed Pallets" at bounding box center [912, 211] width 223 height 41
copy p "US-PI0423 I TC Home Mixed Pallets"
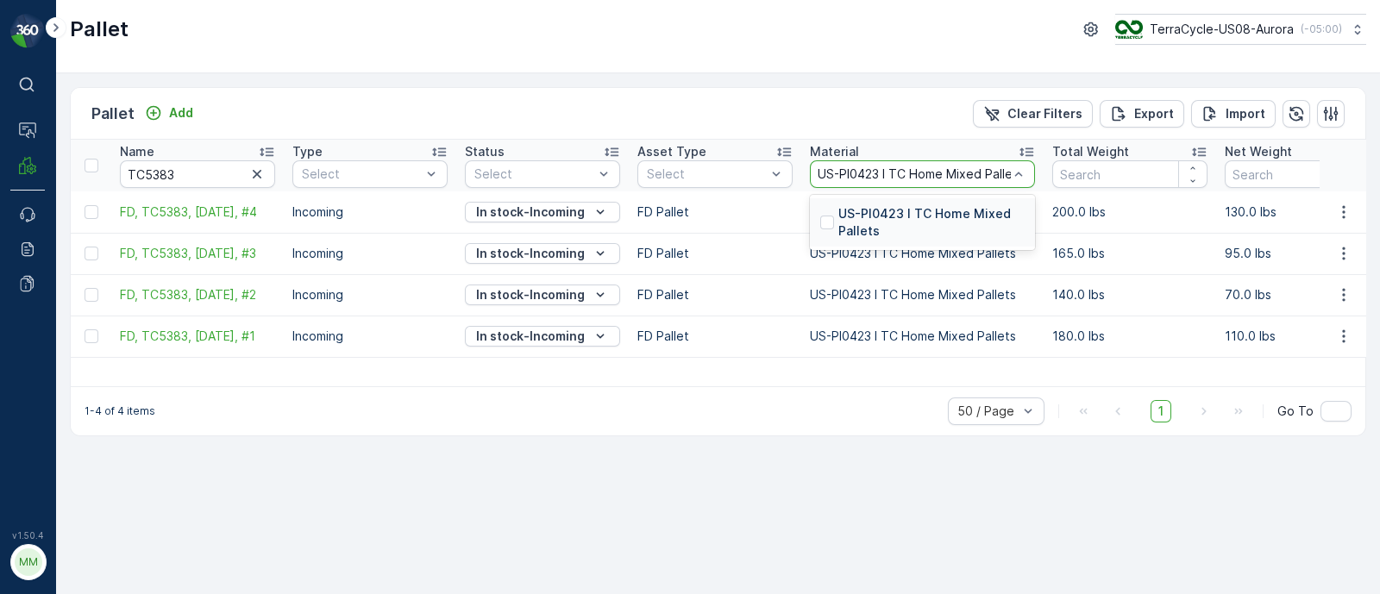
click at [869, 218] on p "US-PI0423 I TC Home Mixed Pallets" at bounding box center [931, 222] width 186 height 34
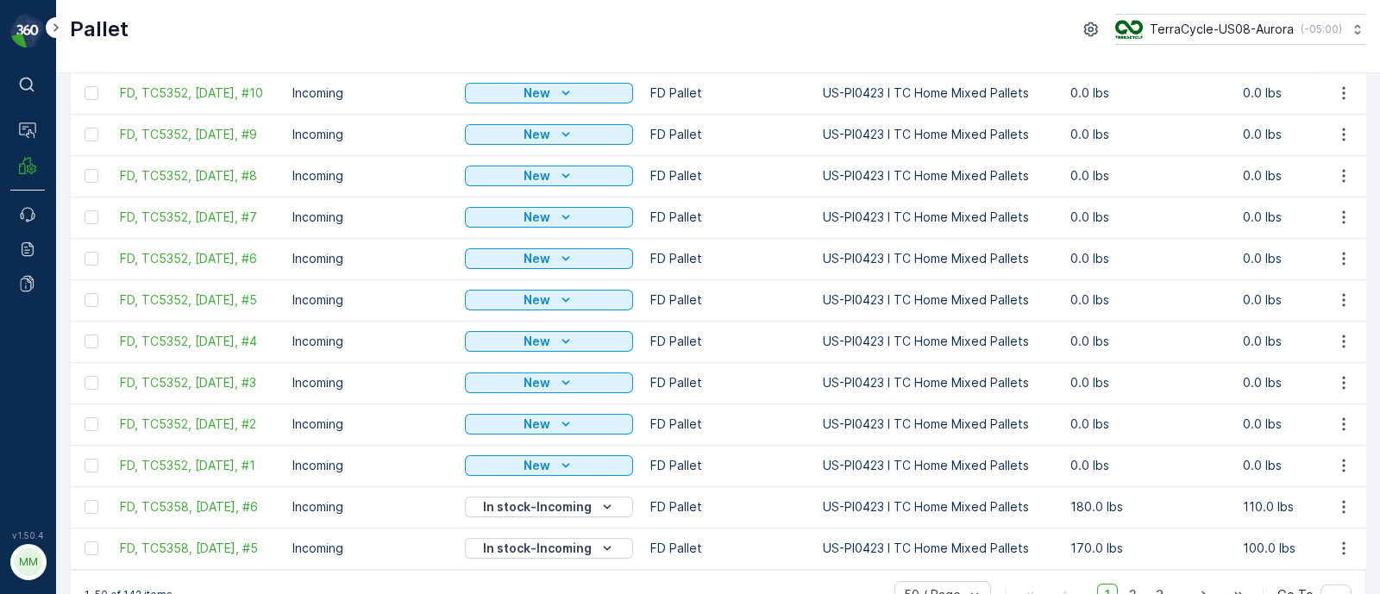
scroll to position [1747, 0]
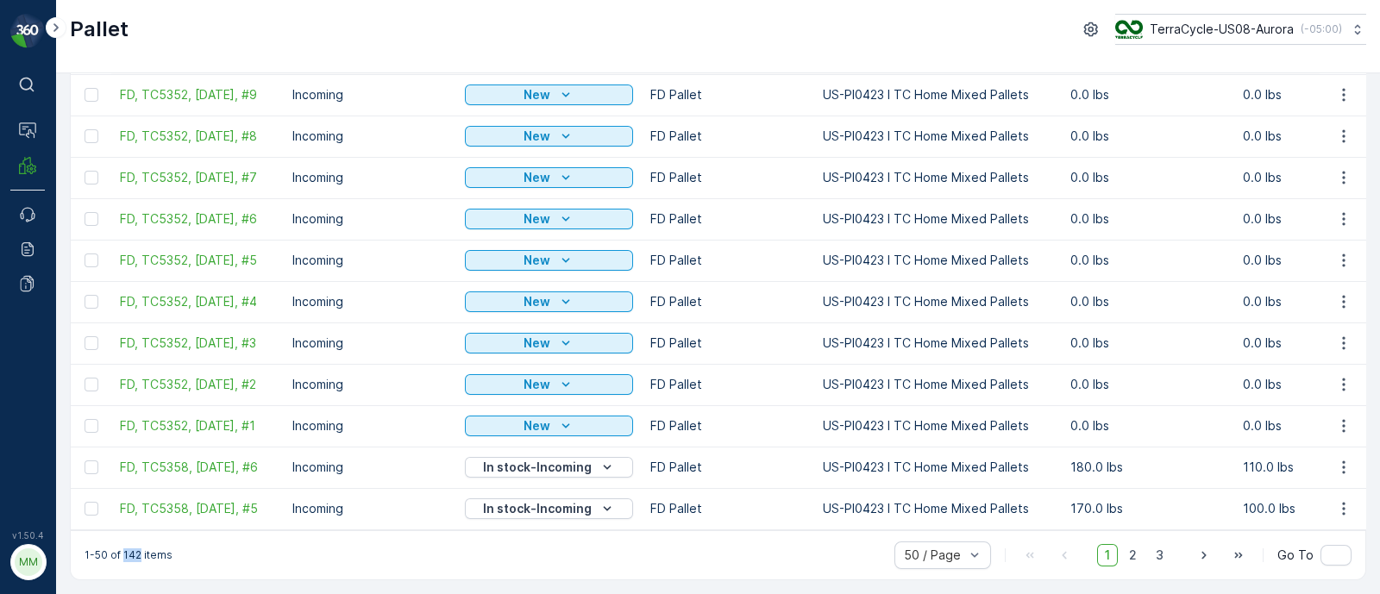
drag, startPoint x: 121, startPoint y: 555, endPoint x: 138, endPoint y: 555, distance: 17.2
click at [138, 555] on p "1-50 of 142 items" at bounding box center [129, 555] width 88 height 14
click at [135, 556] on p "1-50 of 142 items" at bounding box center [129, 555] width 88 height 14
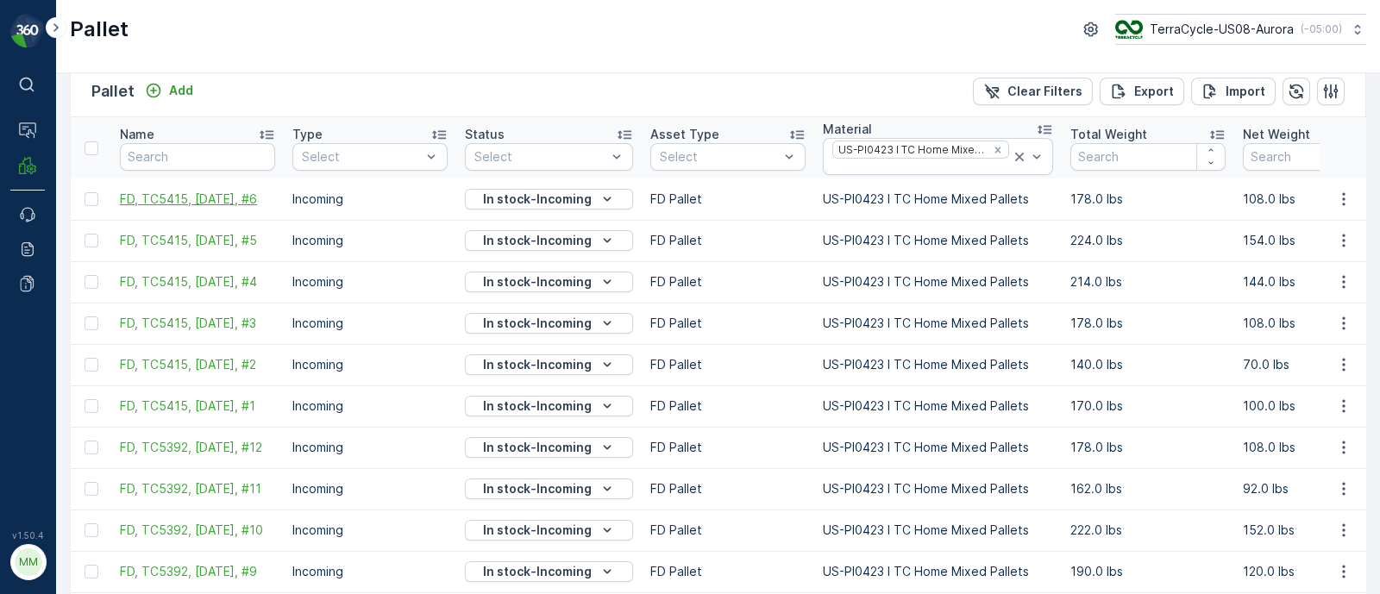
scroll to position [0, 0]
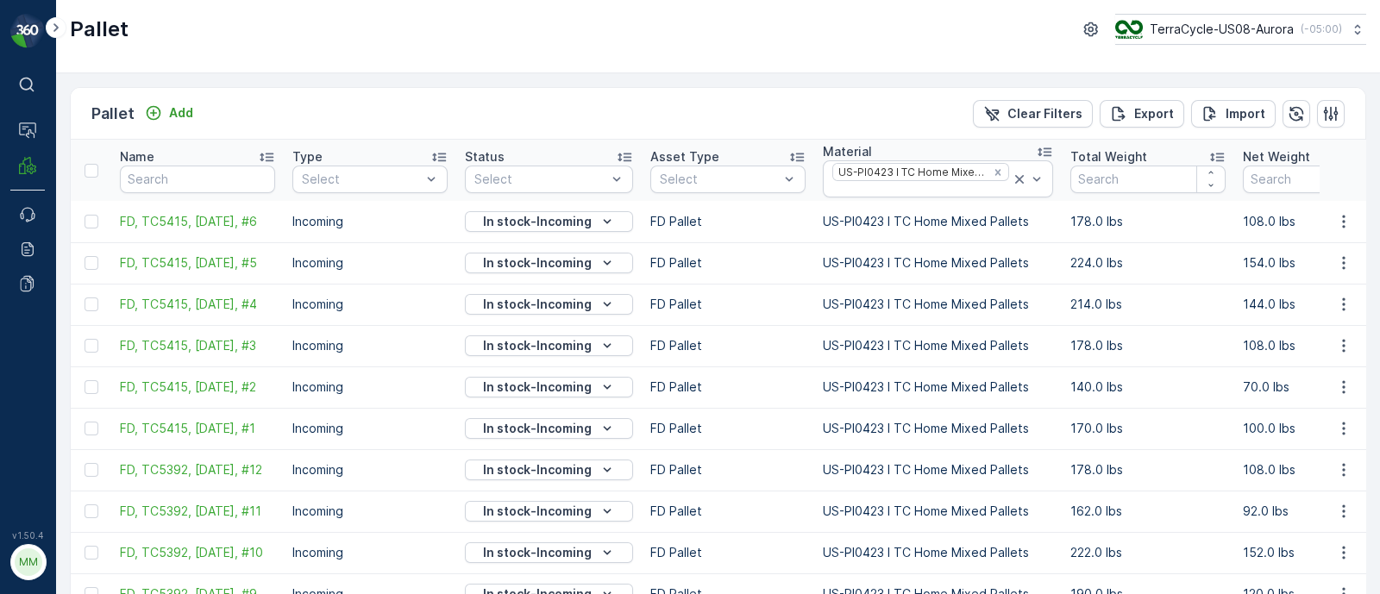
click at [267, 154] on icon at bounding box center [266, 156] width 17 height 17
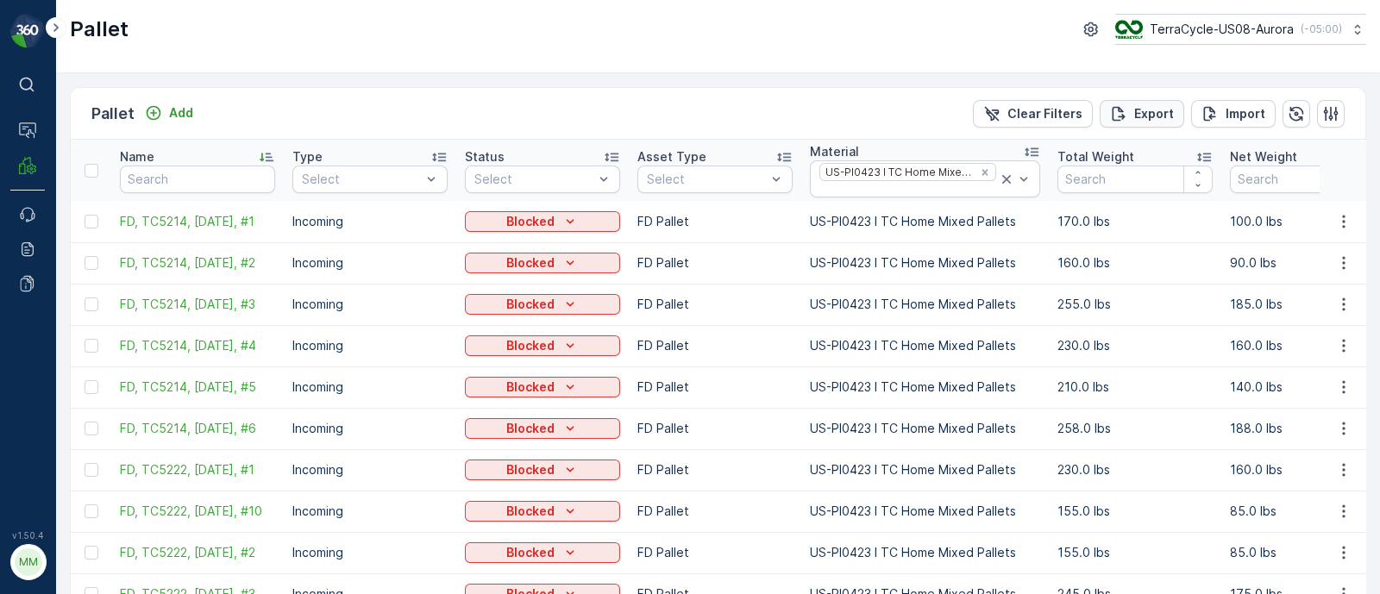
click at [1125, 97] on div "Pallet Add Clear Filters Export Import" at bounding box center [718, 114] width 1294 height 52
click at [1129, 135] on div "Pallet Add Clear Filters Export Import" at bounding box center [718, 114] width 1294 height 52
click at [1143, 119] on p "Export" at bounding box center [1154, 113] width 40 height 17
